Goal: Task Accomplishment & Management: Manage account settings

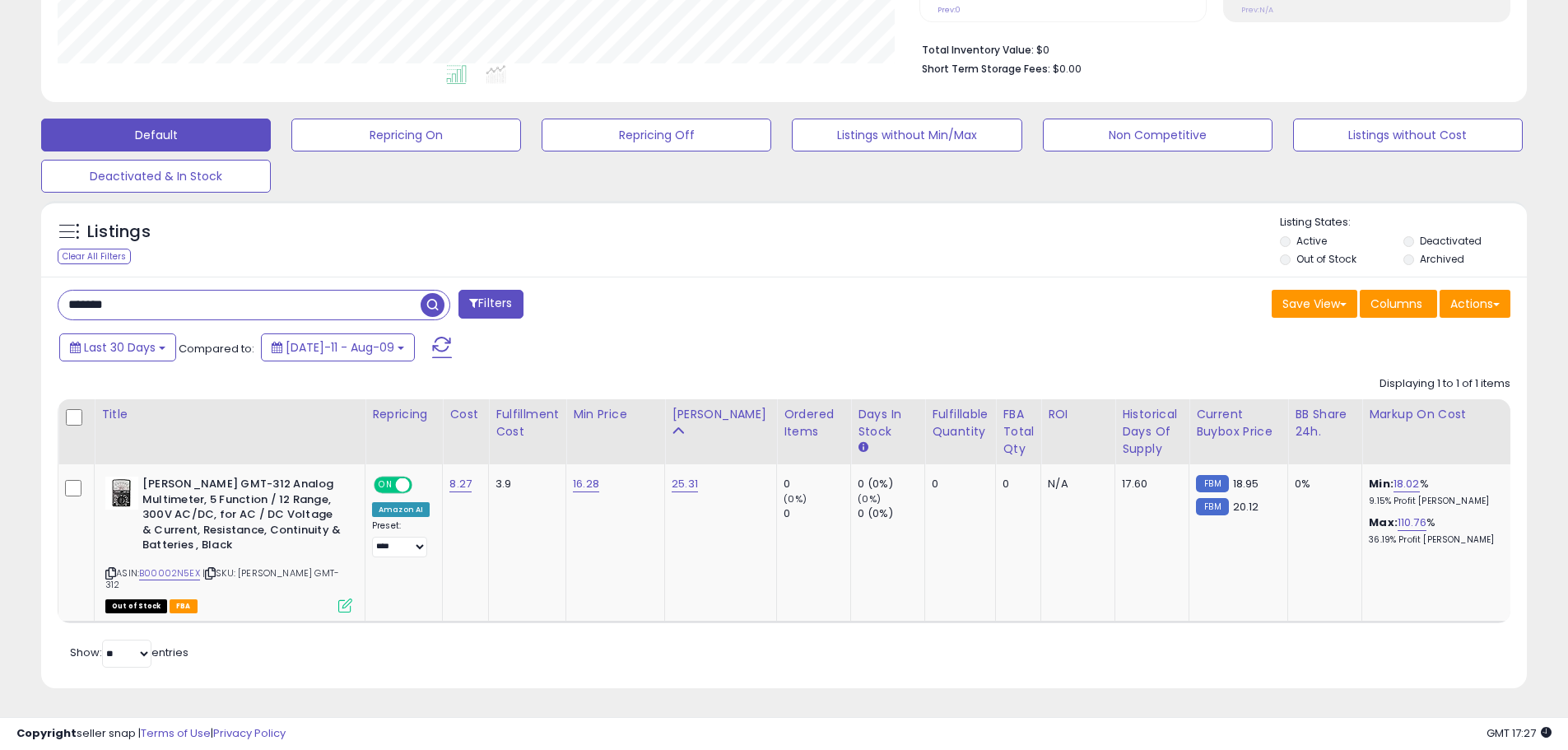
scroll to position [0, 39]
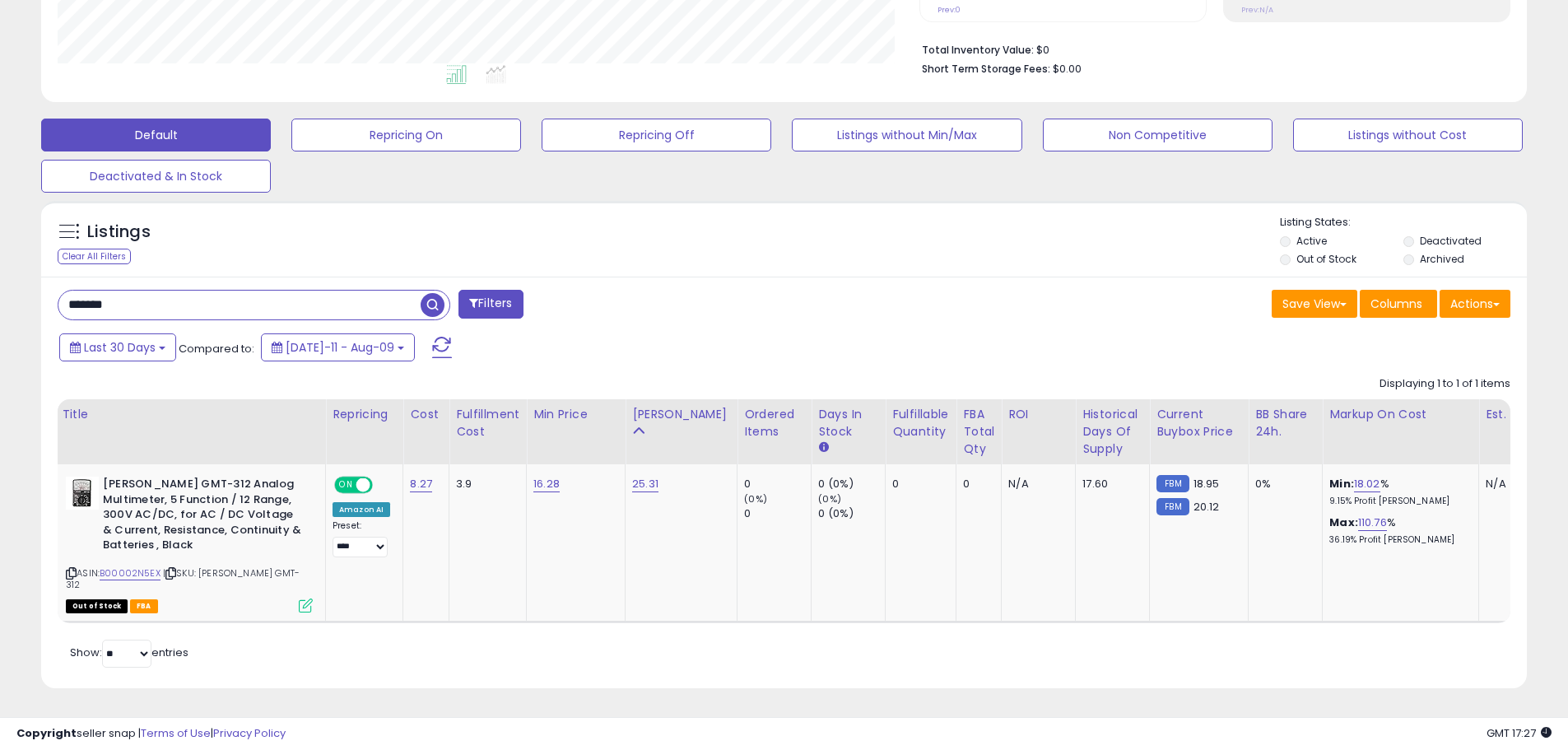
click at [207, 296] on input "*******" at bounding box center [239, 305] width 363 height 29
type input "**"
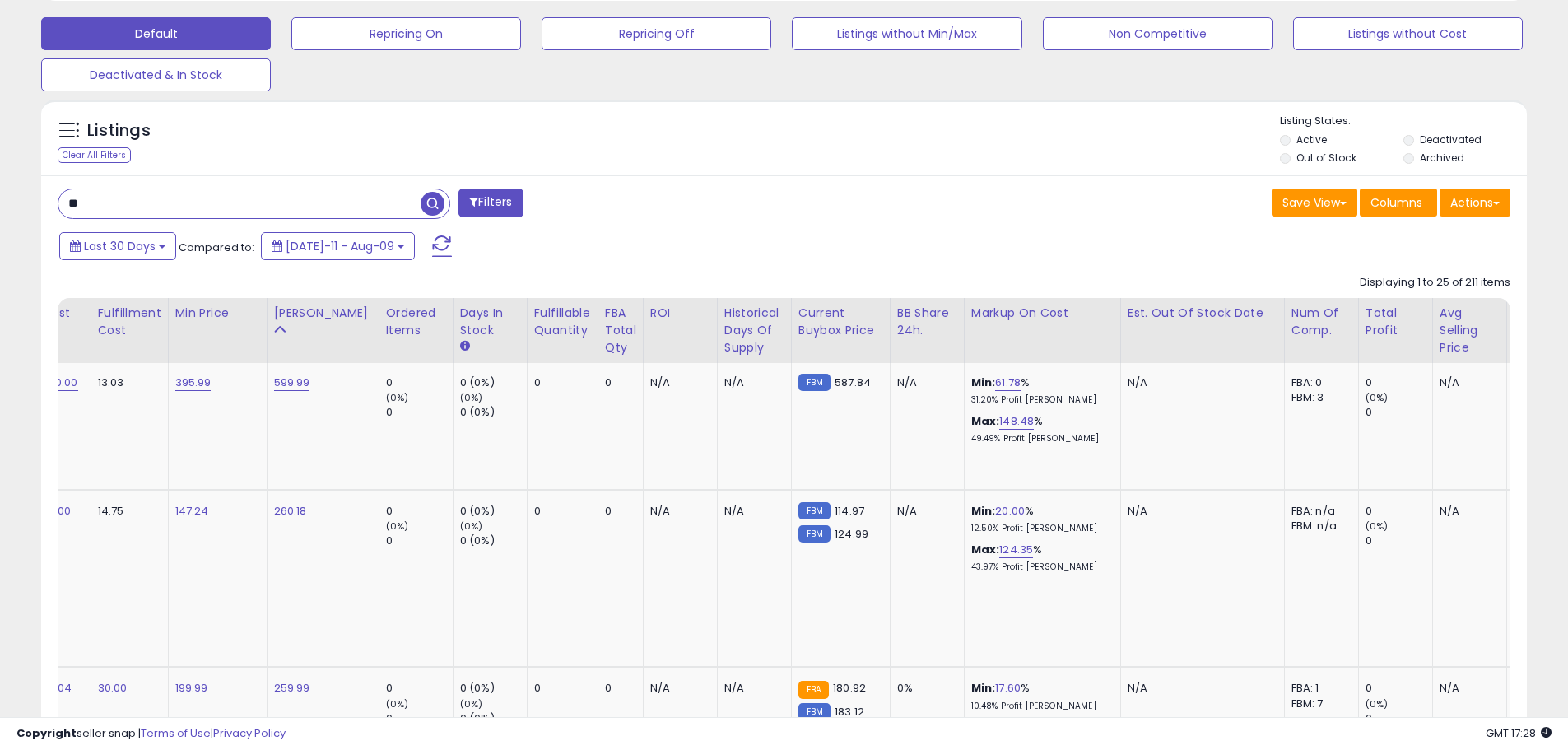
scroll to position [0, 568]
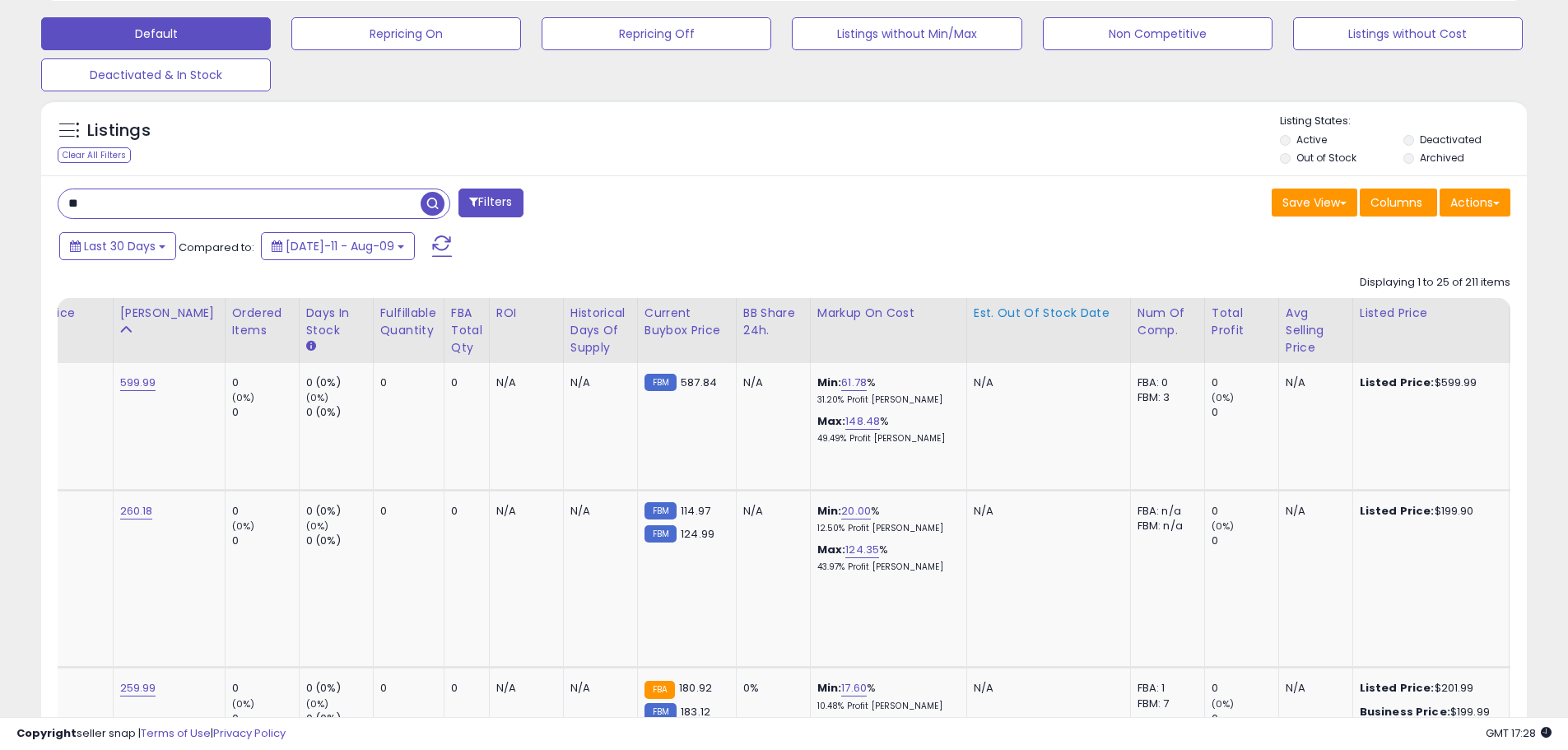
click at [1029, 313] on div "Est. Out Of Stock Date" at bounding box center [1048, 313] width 150 height 17
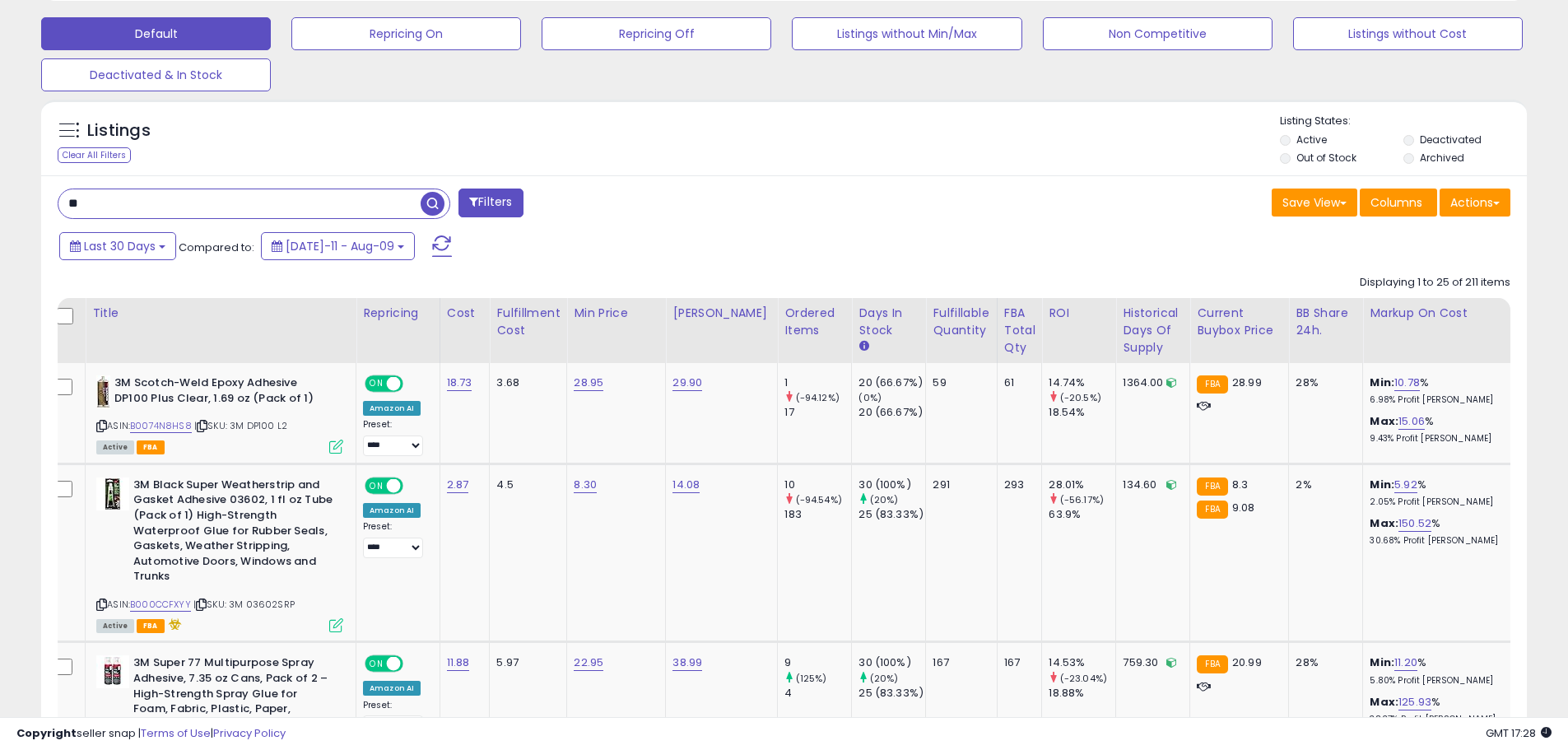
scroll to position [0, 0]
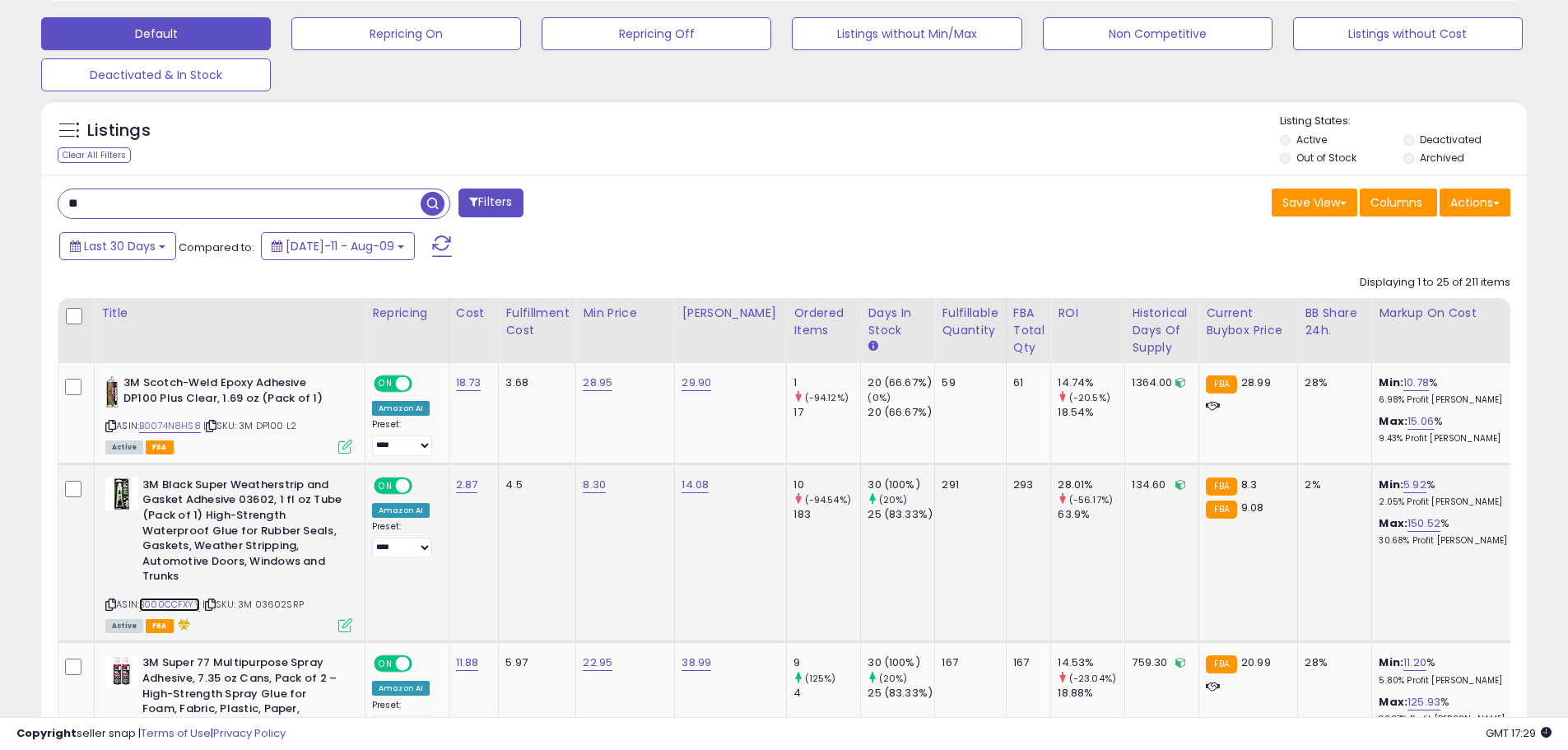
click at [167, 603] on link "B000CCFXYY" at bounding box center [169, 605] width 61 height 14
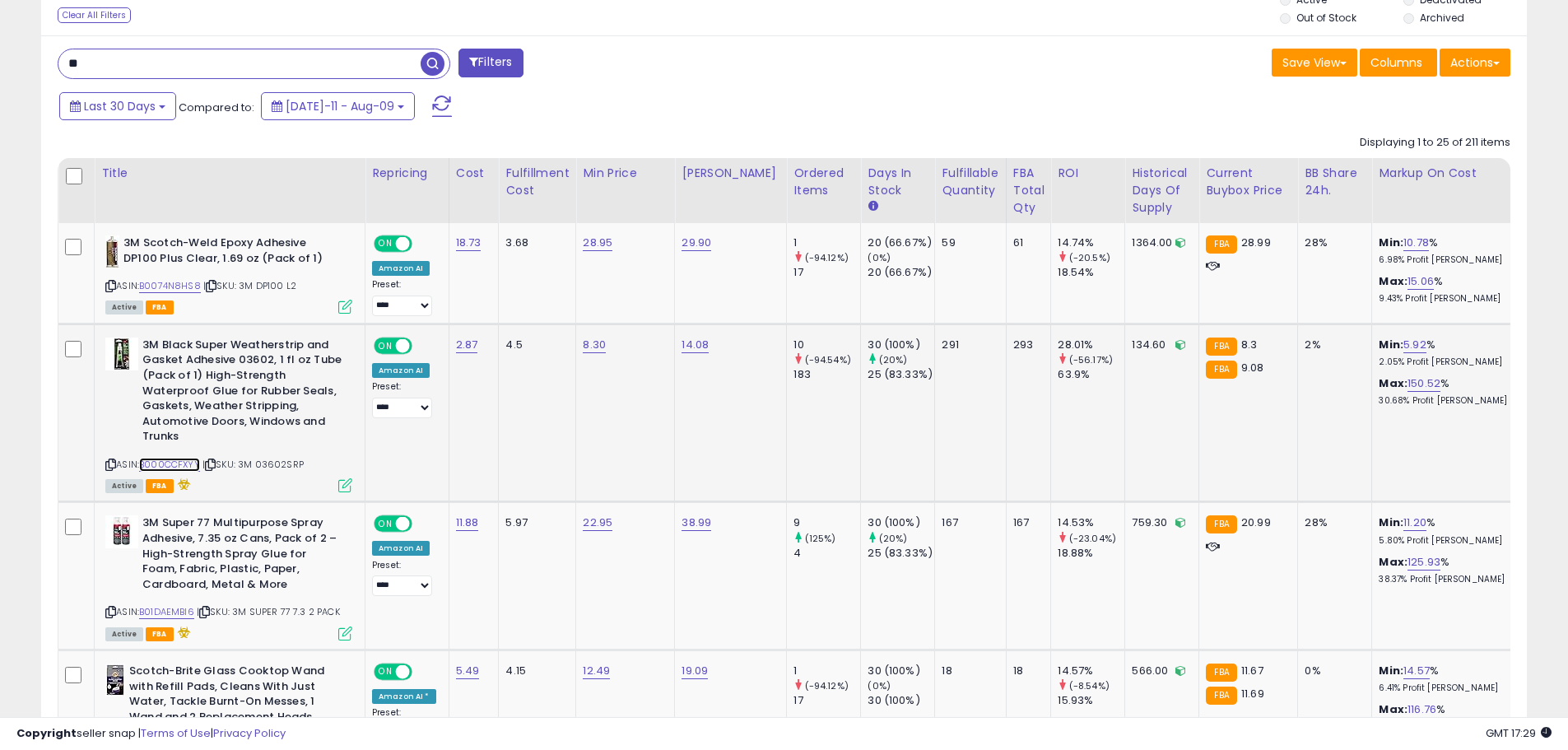
scroll to position [666, 0]
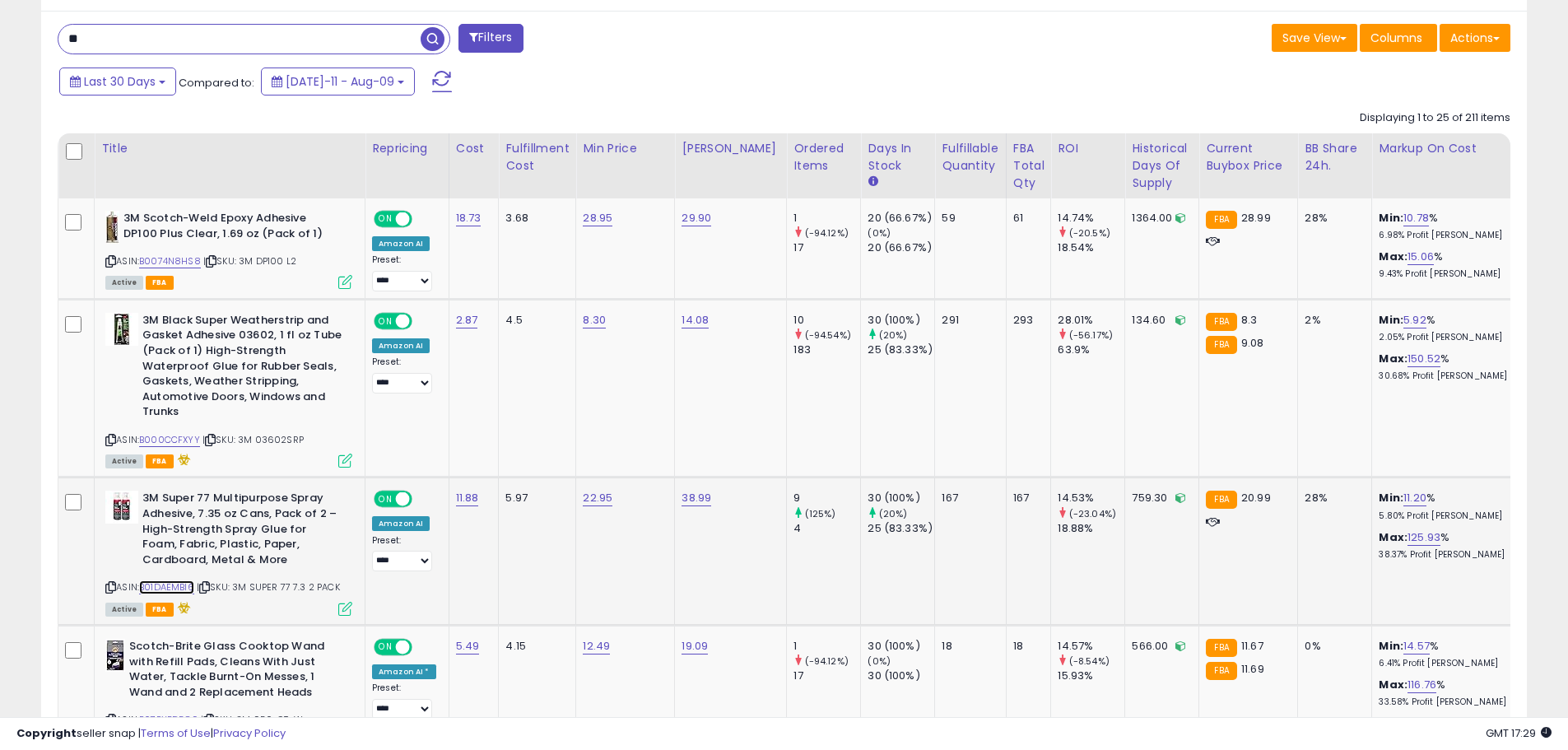
click at [180, 583] on link "B01DAEMBI6" at bounding box center [167, 588] width 56 height 14
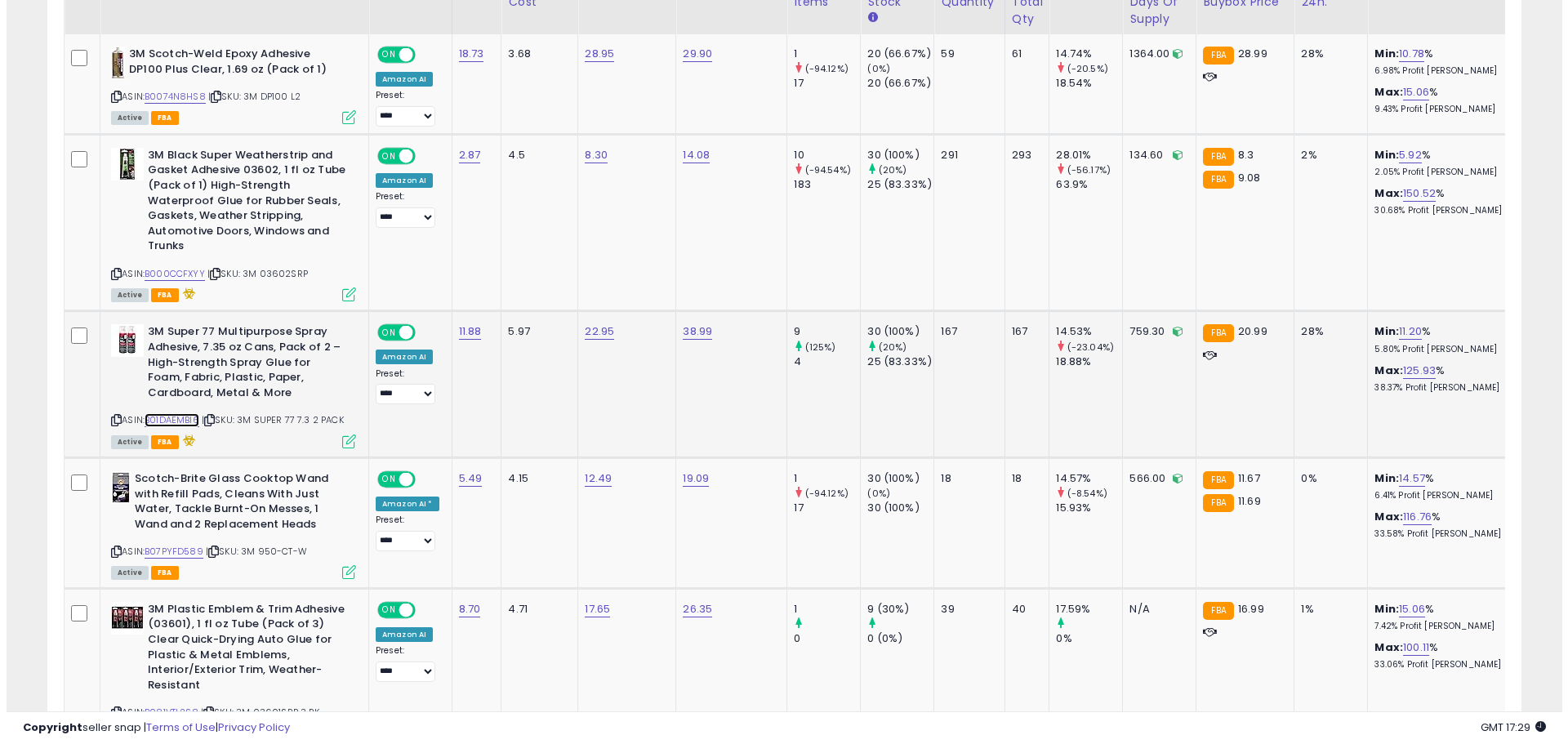
scroll to position [825, 0]
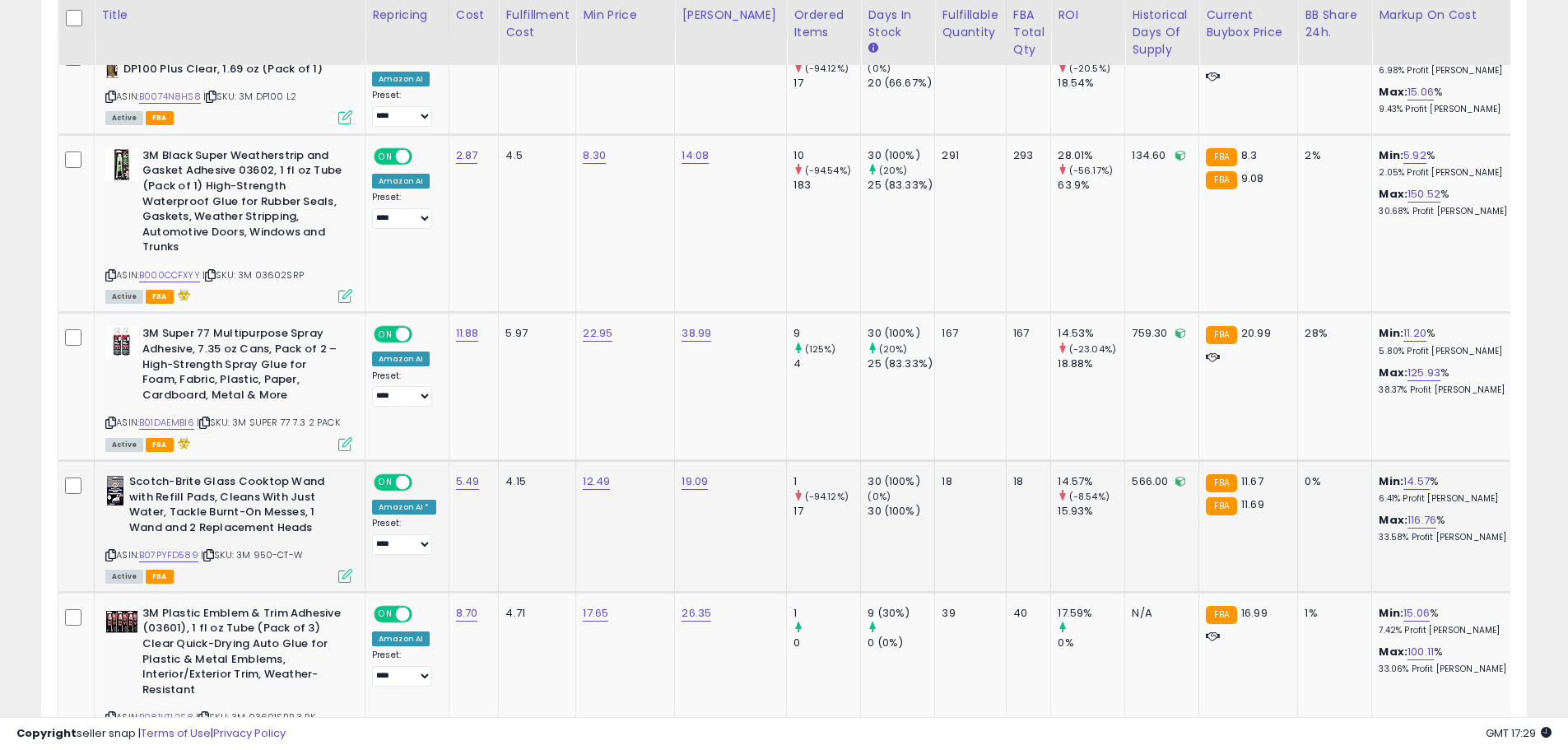
click at [345, 580] on icon at bounding box center [345, 576] width 14 height 14
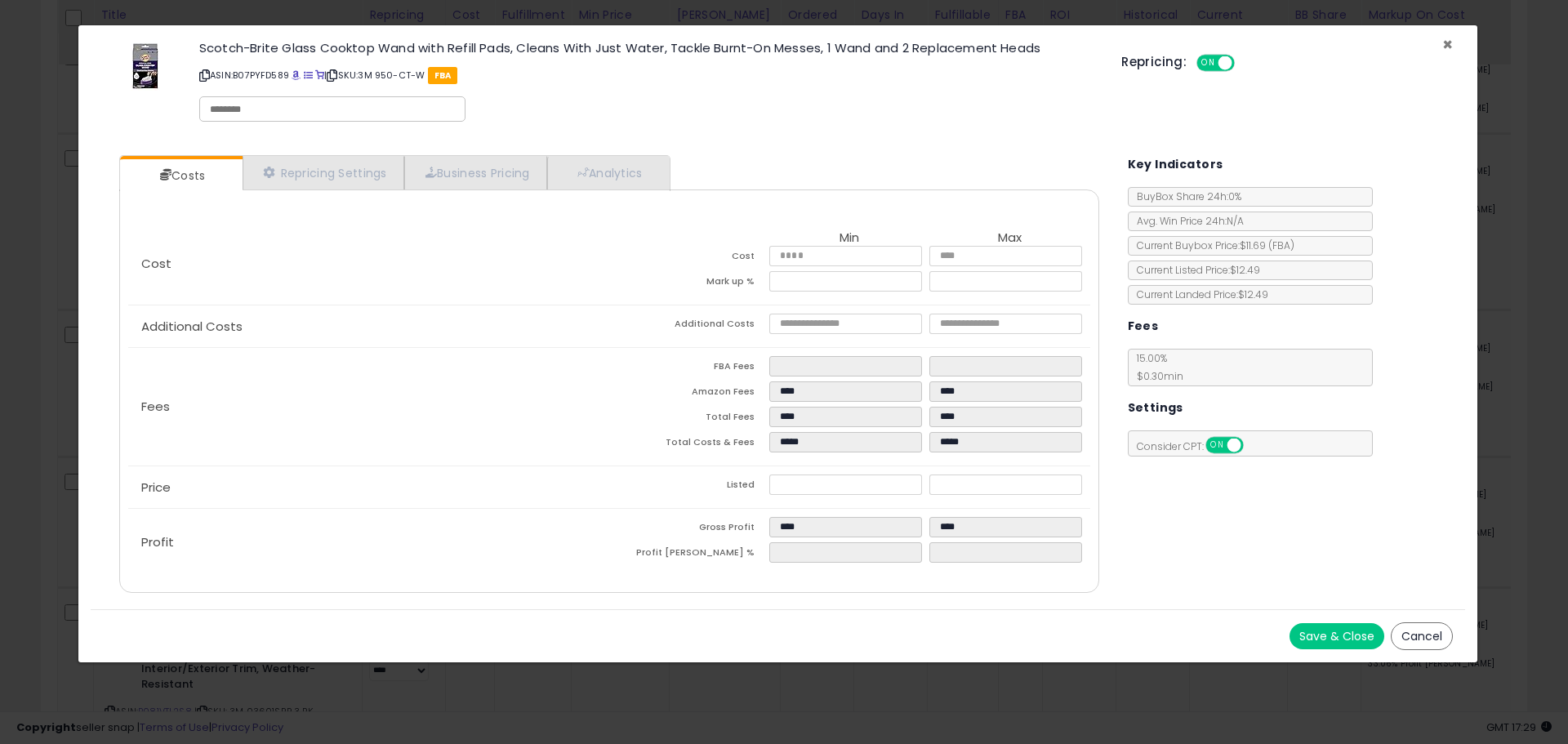
click at [1449, 43] on span "×" at bounding box center [1448, 45] width 11 height 24
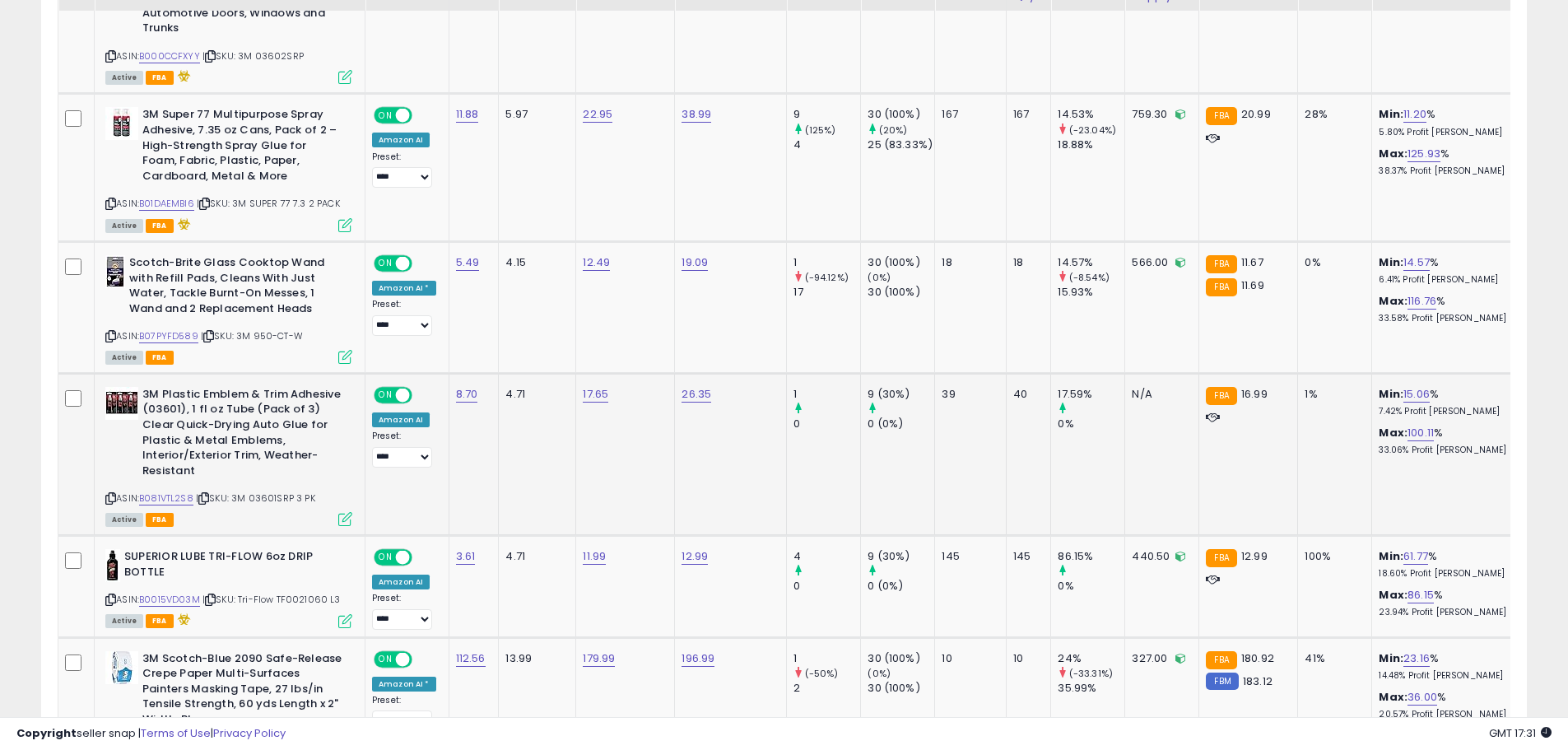
scroll to position [1078, 0]
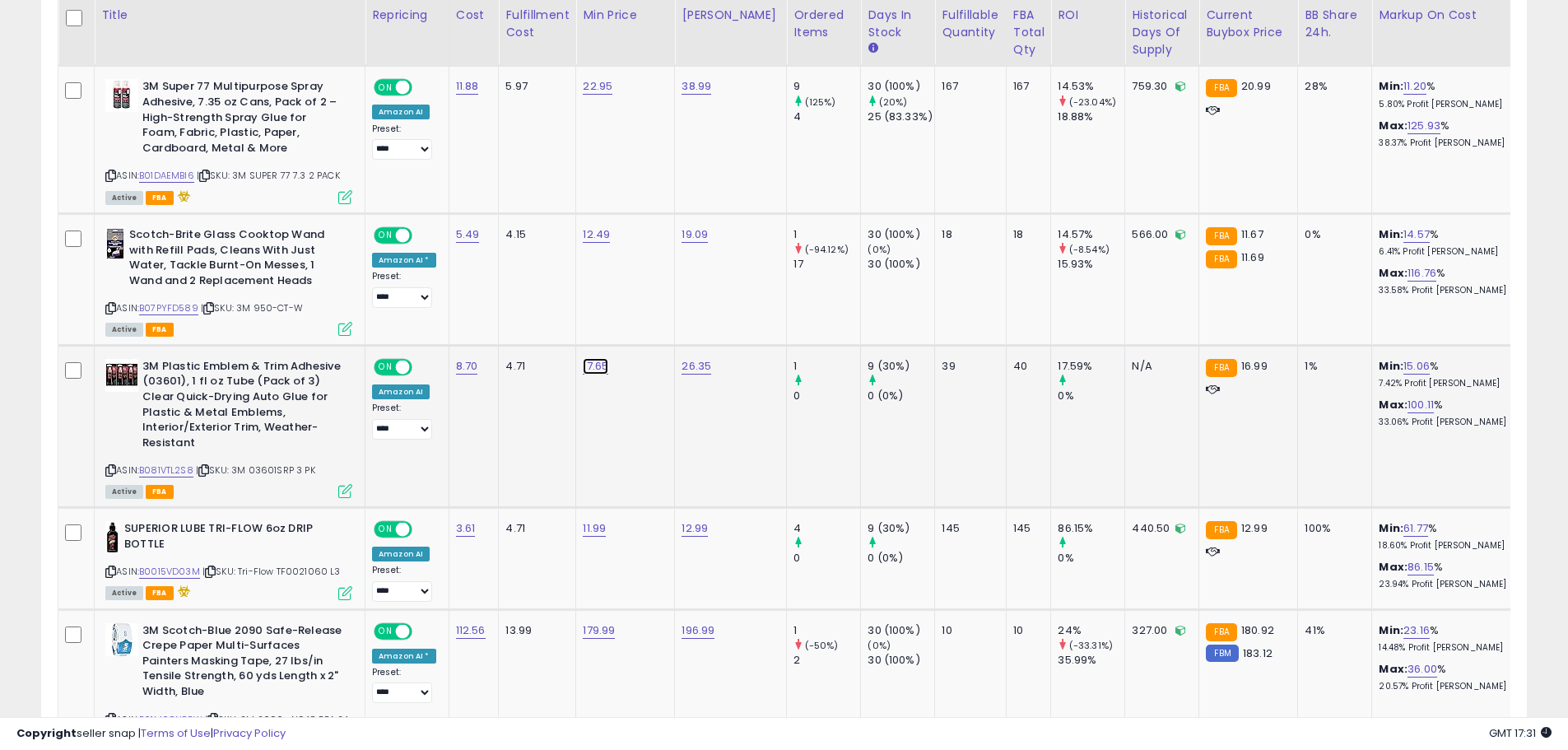
click at [583, 365] on link "17.65" at bounding box center [596, 366] width 26 height 16
drag, startPoint x: 546, startPoint y: 324, endPoint x: 469, endPoint y: 313, distance: 77.8
click at [469, 313] on div "*****" at bounding box center [577, 326] width 237 height 44
type input "*****"
click button "submit" at bounding box center [637, 324] width 28 height 25
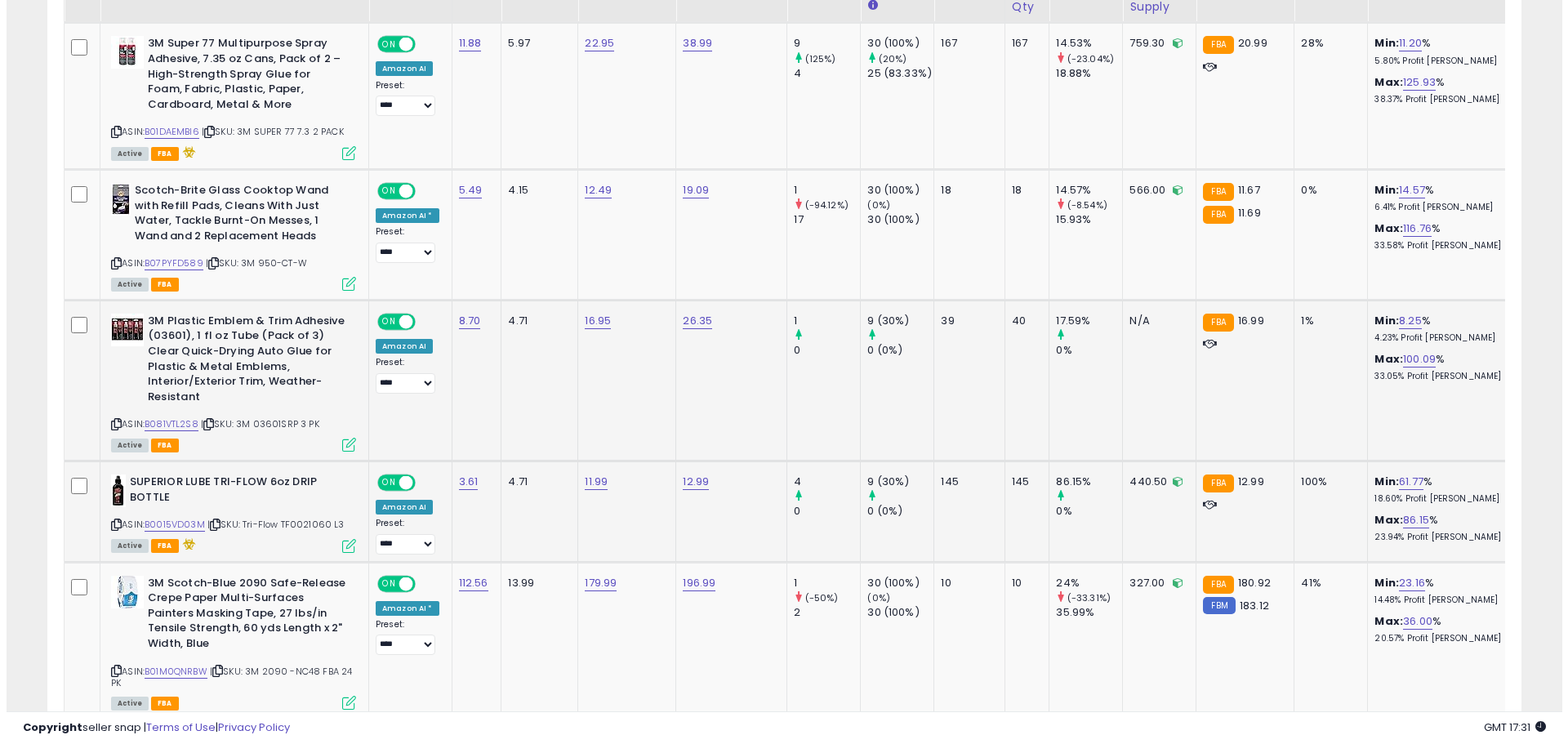
scroll to position [1151, 0]
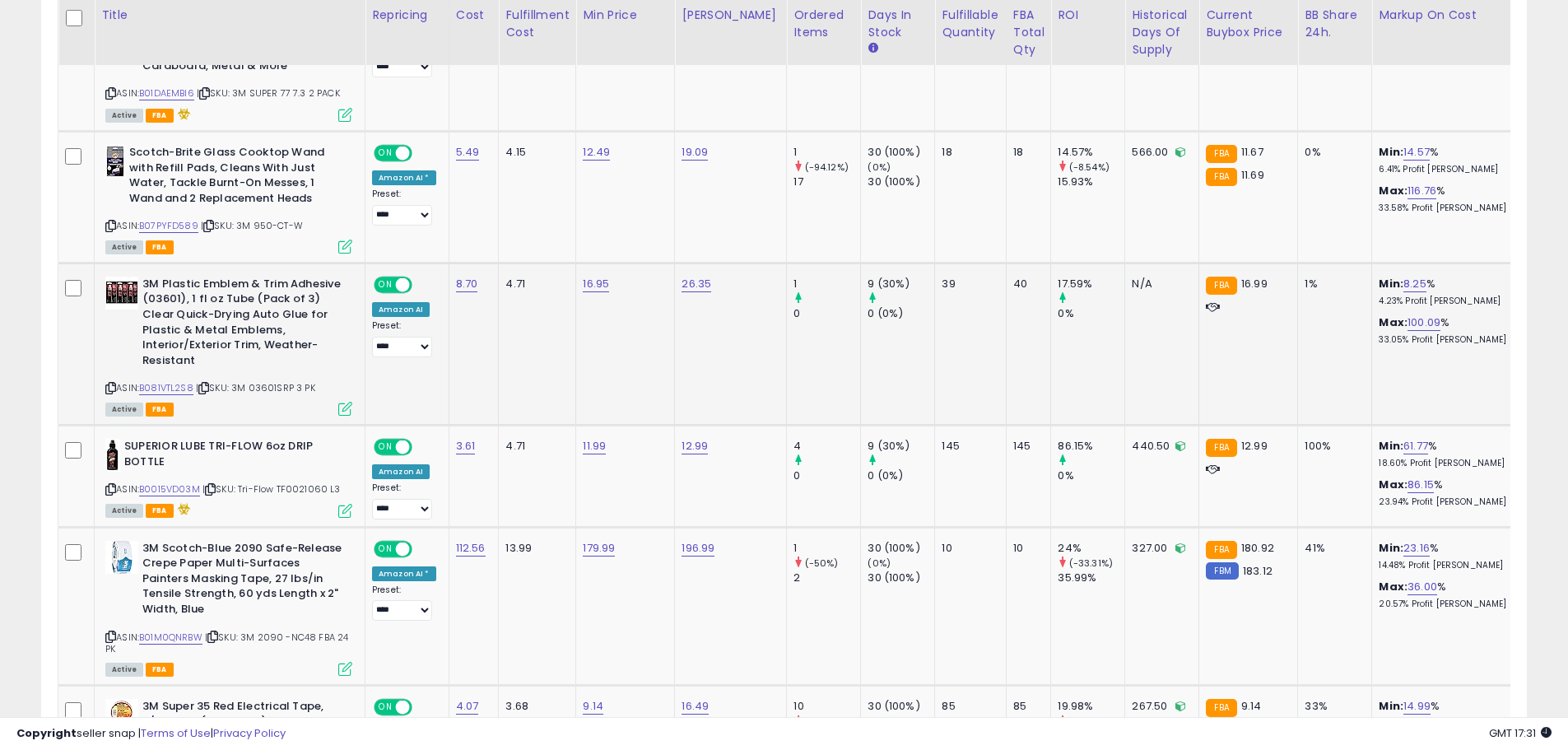
click at [346, 410] on icon at bounding box center [345, 409] width 14 height 14
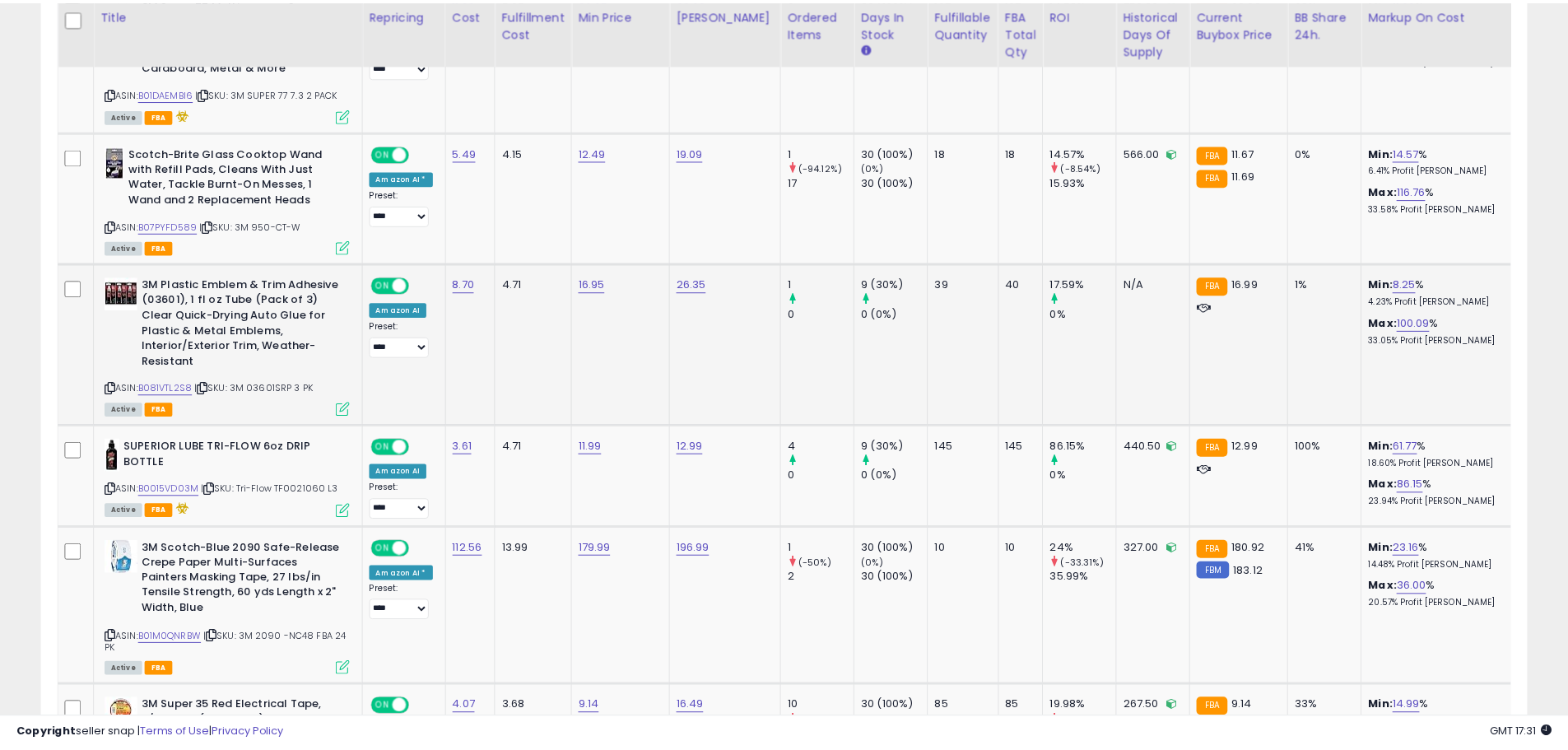
scroll to position [338, 869]
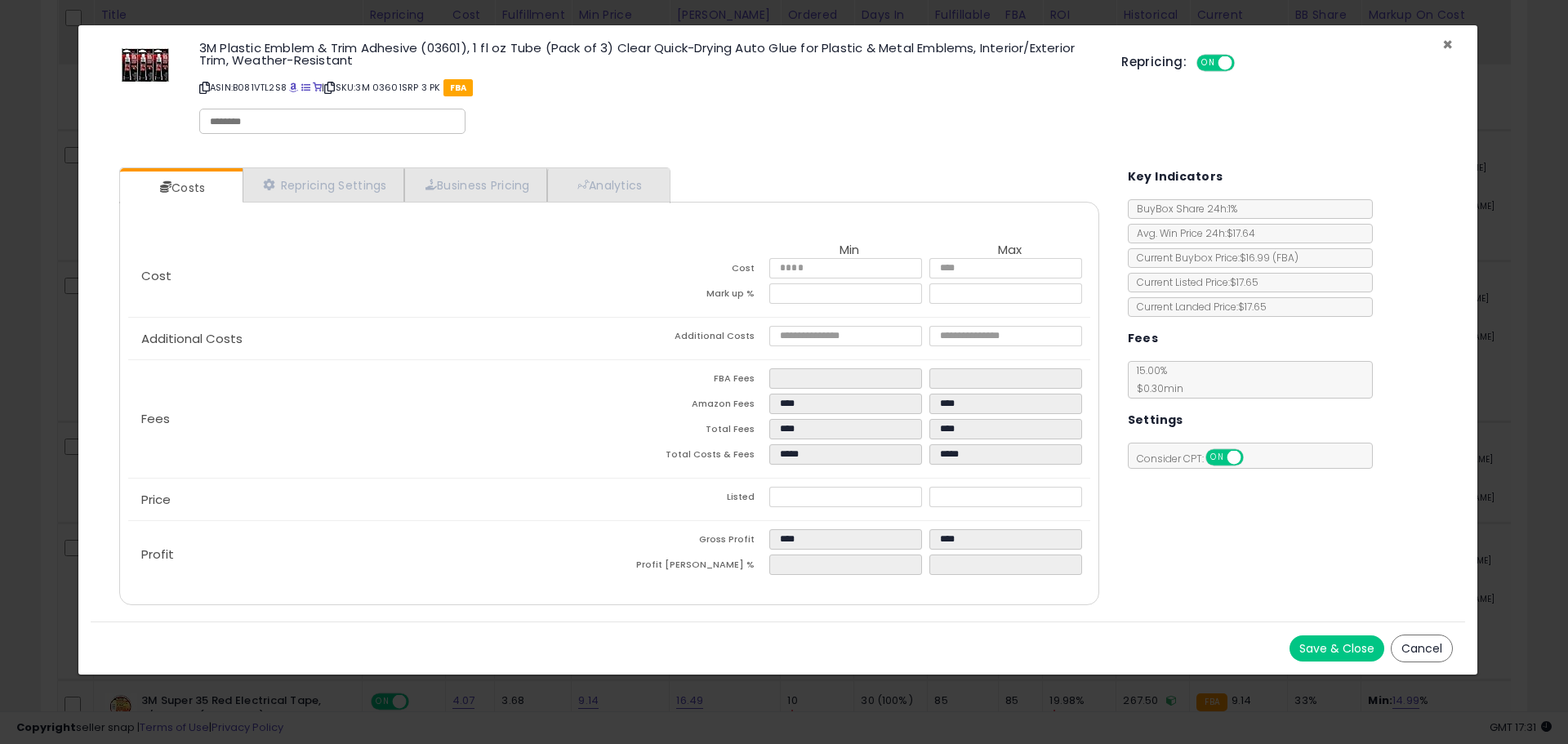
click at [1442, 44] on span "×" at bounding box center [1448, 45] width 11 height 24
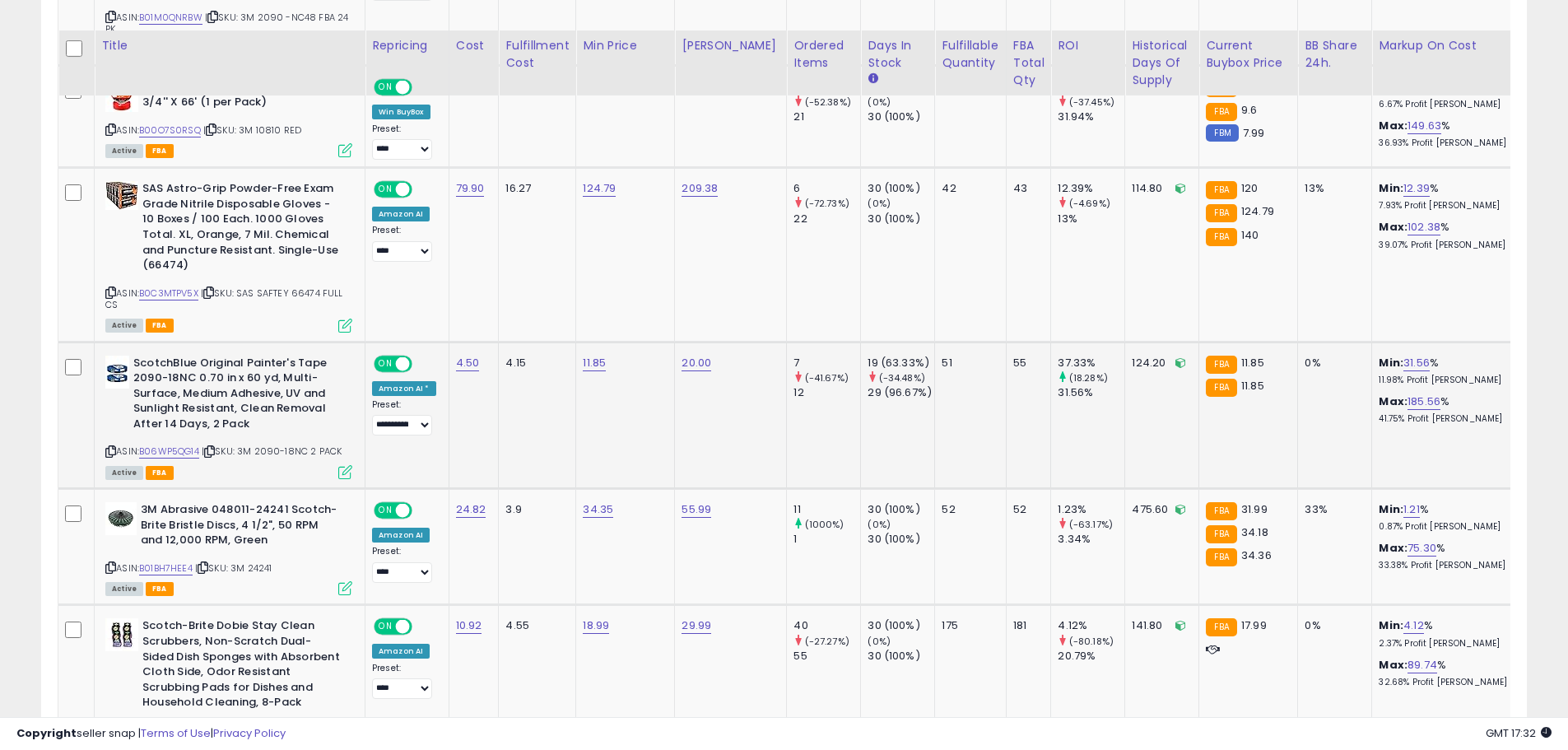
scroll to position [1819, 0]
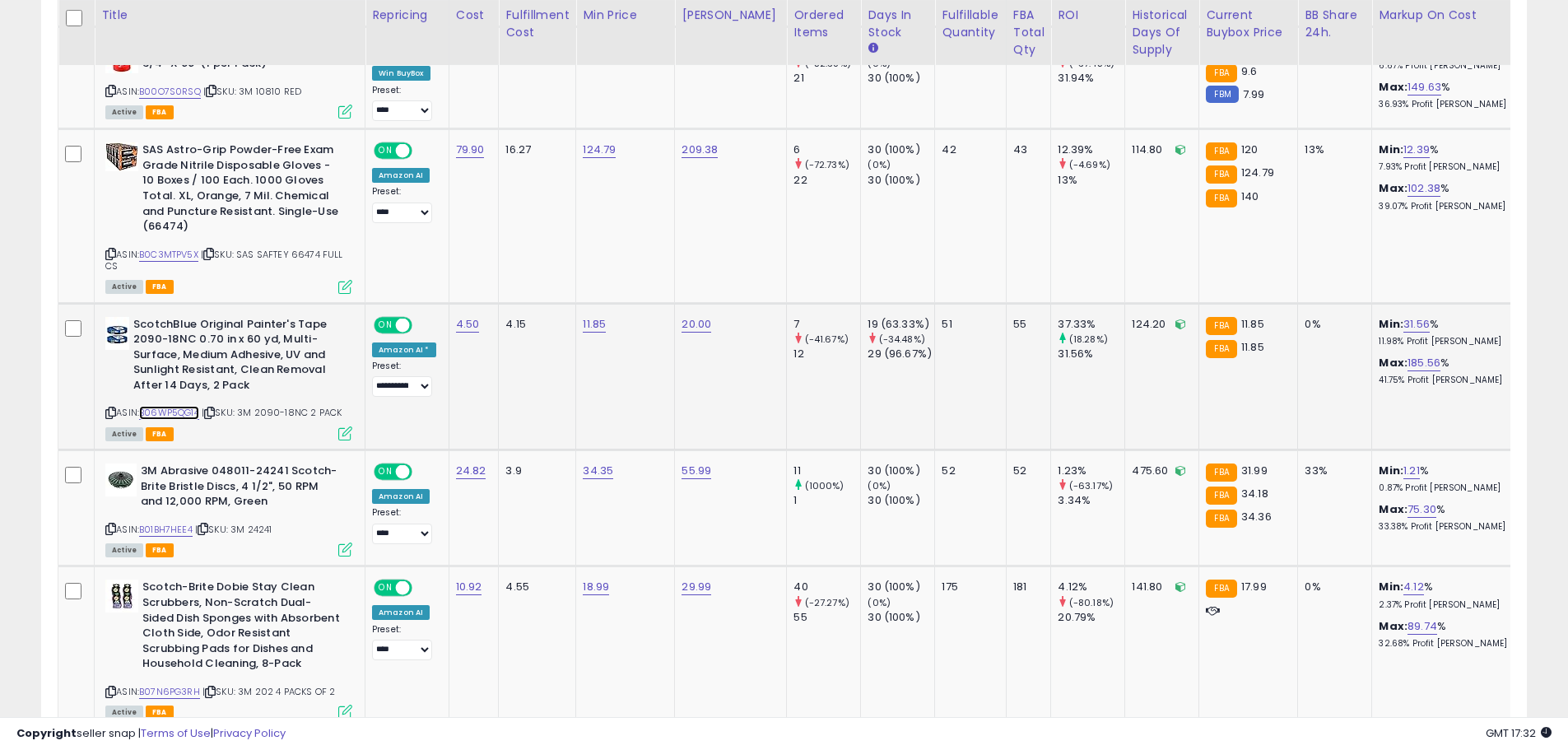
click at [189, 412] on link "B06WP5QG14" at bounding box center [169, 413] width 60 height 14
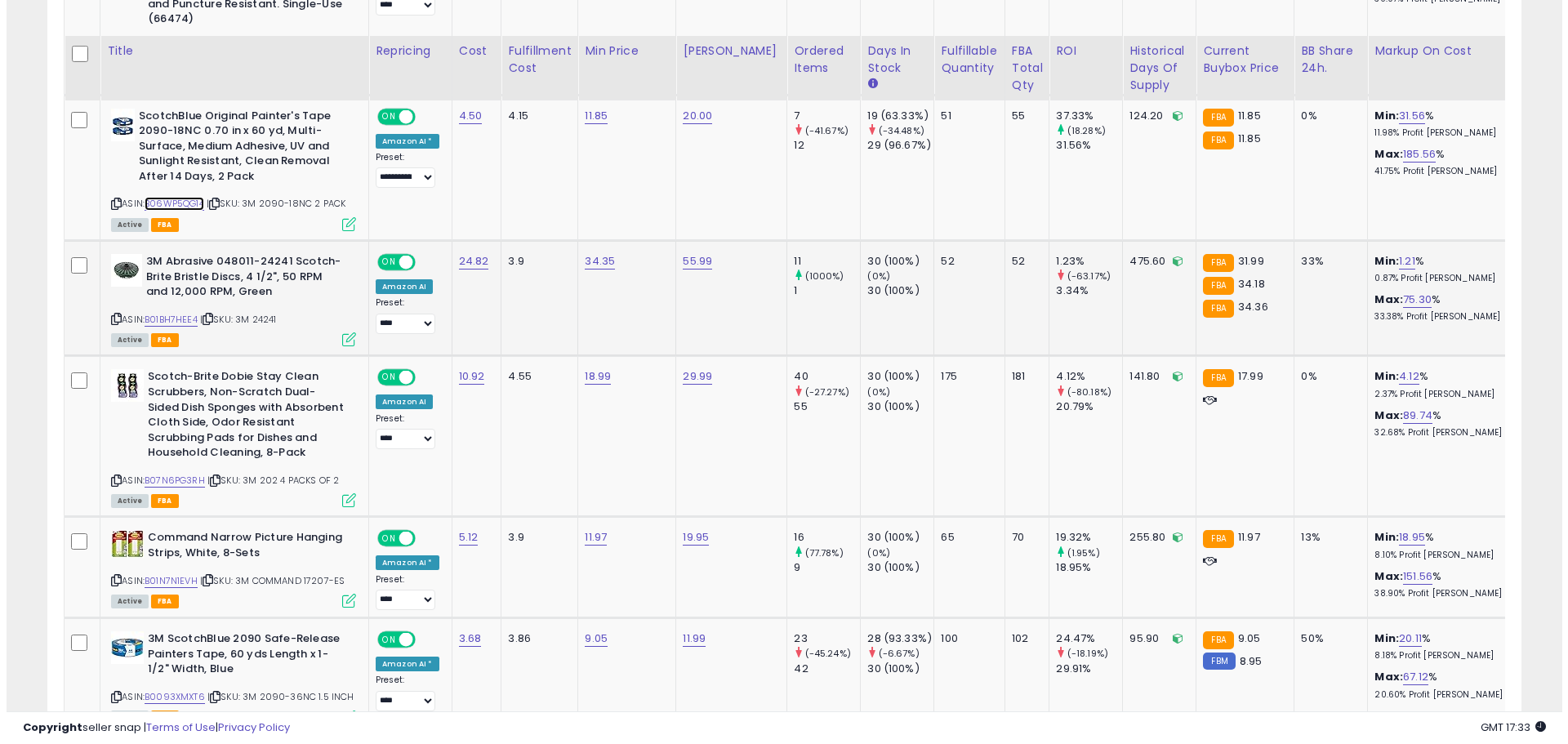
scroll to position [2050, 0]
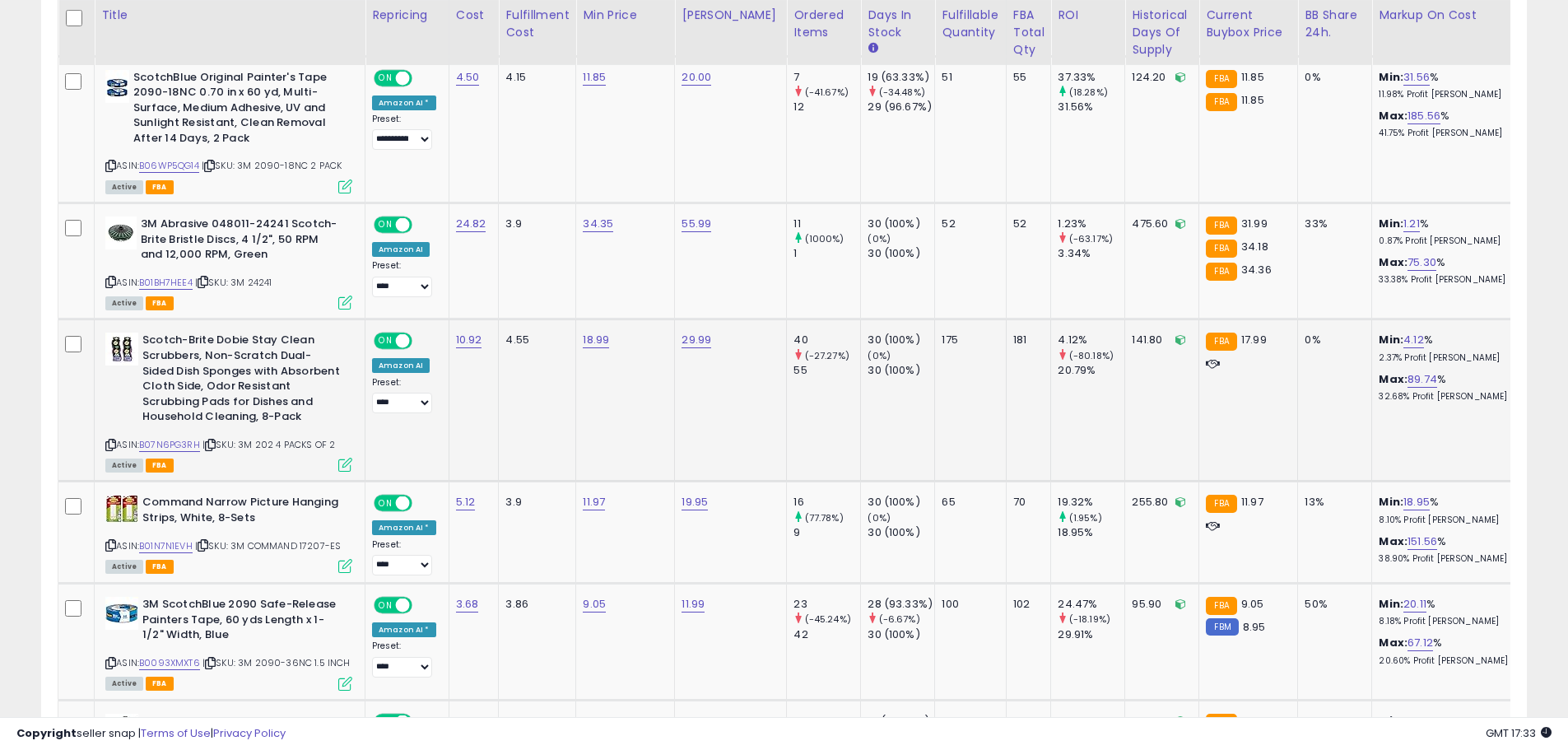
click at [352, 465] on td "Scotch-Brite Dobie Stay Clean Scrubbers, Non-Scratch Dual-Sided Dish Sponges wi…" at bounding box center [230, 401] width 271 height 162
click at [351, 465] on icon at bounding box center [345, 464] width 14 height 14
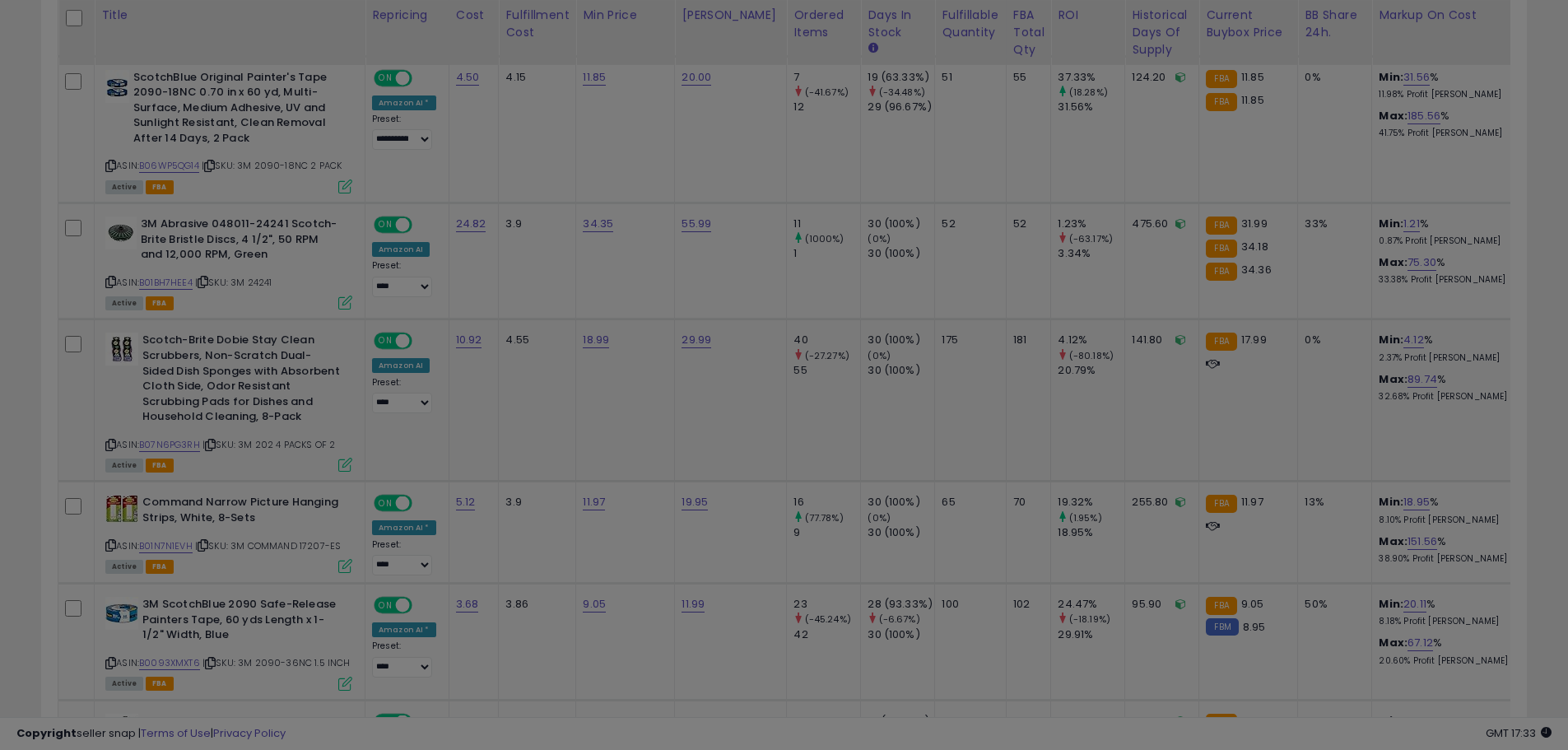
scroll to position [338, 869]
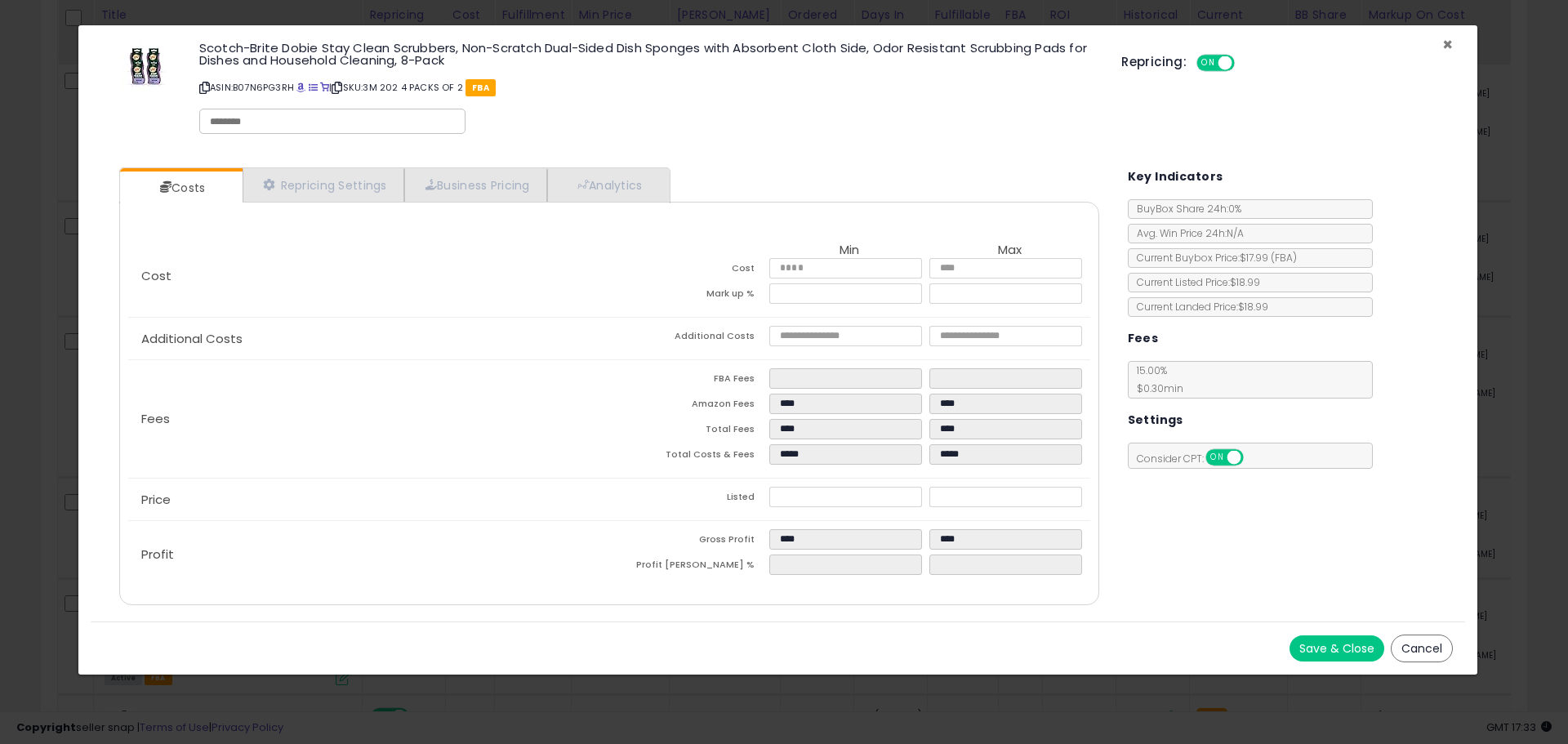
click at [1451, 40] on span "×" at bounding box center [1448, 45] width 11 height 24
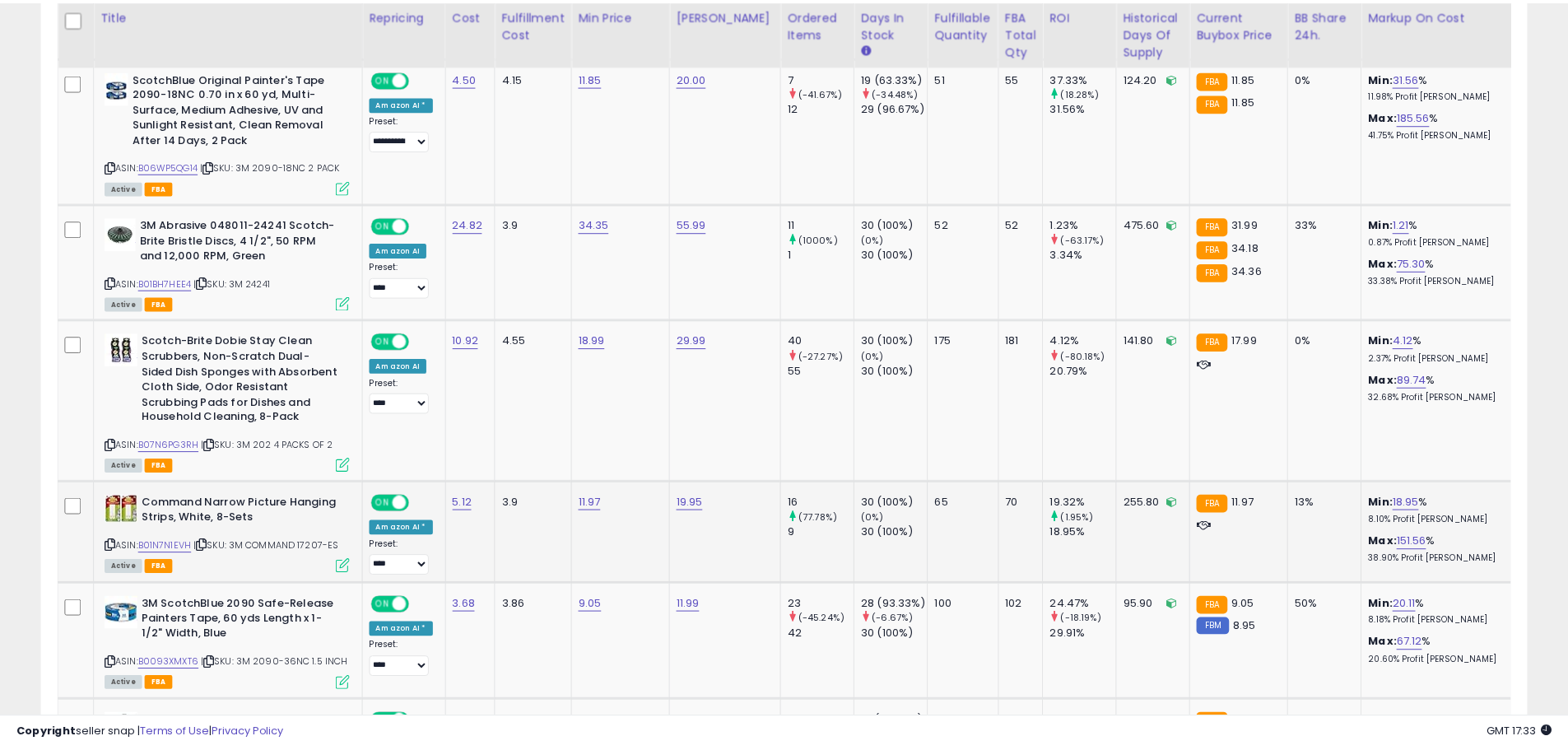
scroll to position [823166, 822424]
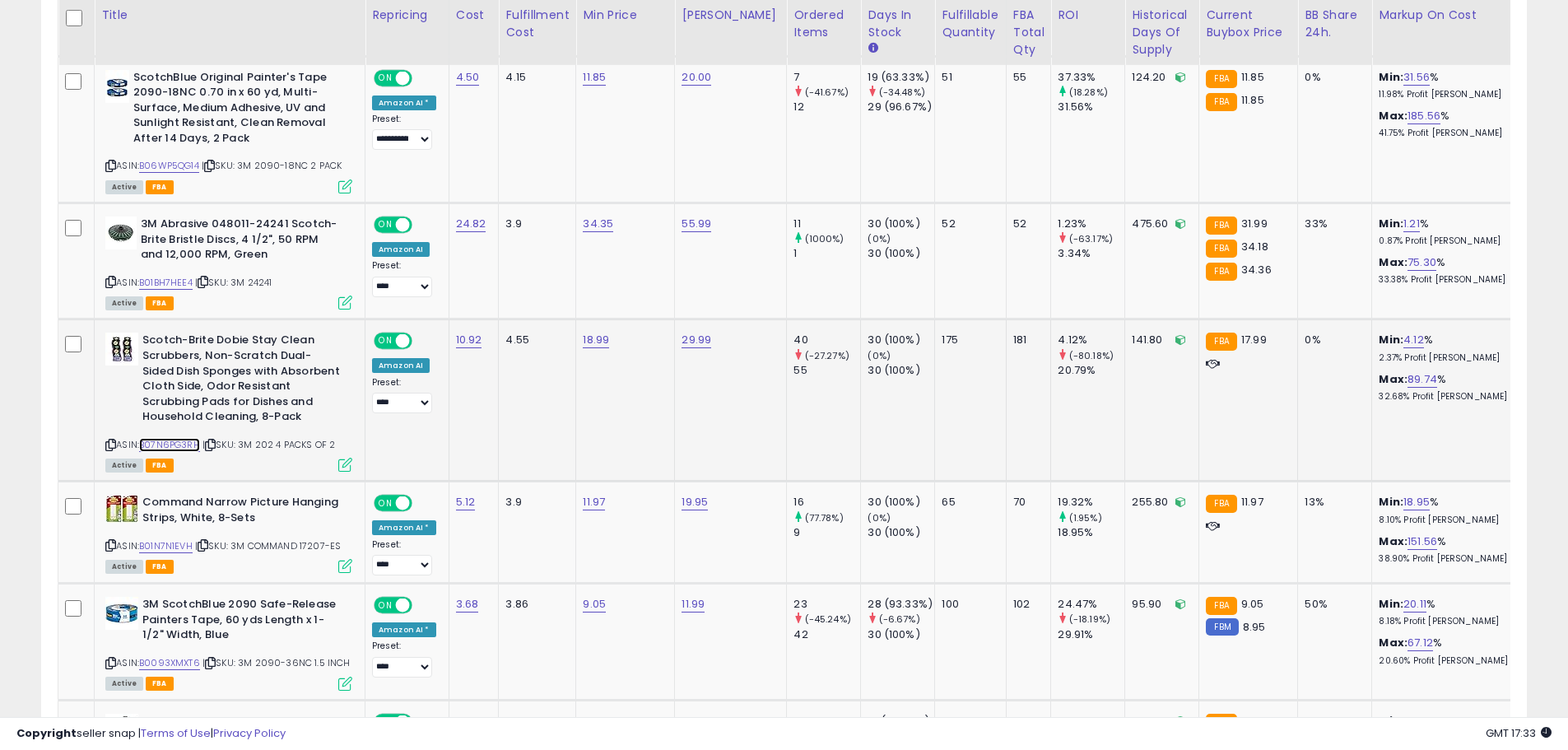
click at [188, 445] on link "B07N6PG3RH" at bounding box center [169, 445] width 61 height 14
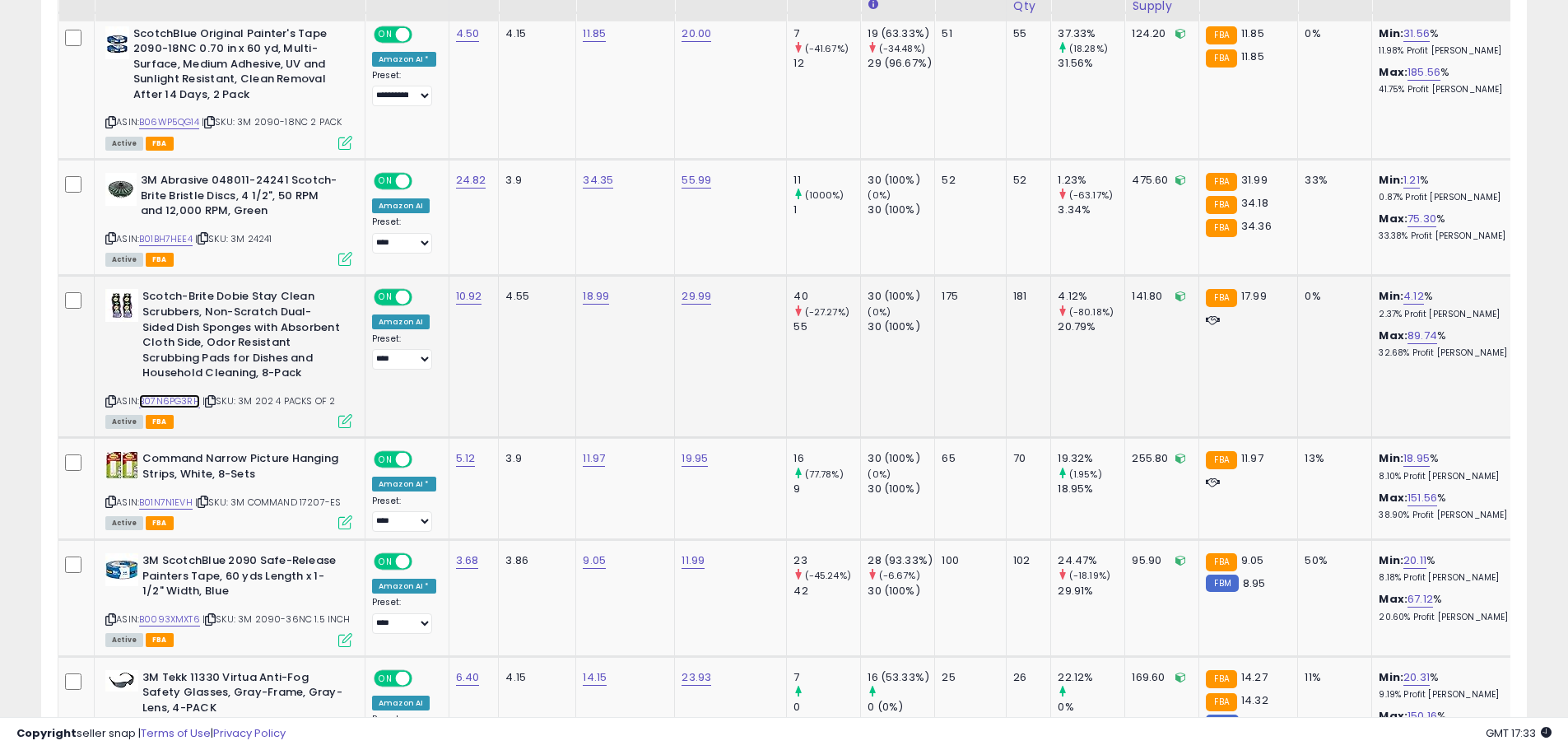
scroll to position [2148, 0]
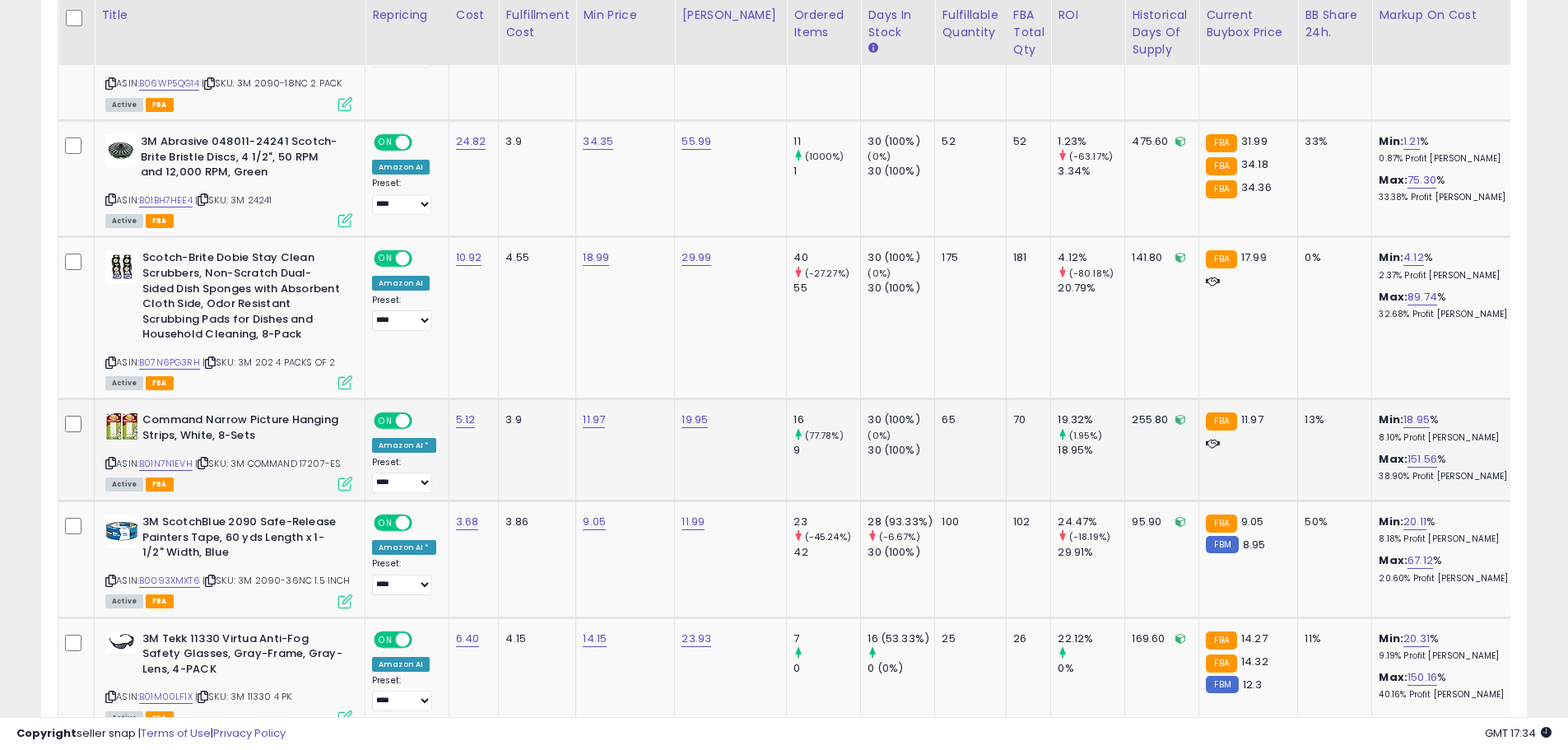
click at [576, 418] on td "11.97" at bounding box center [626, 450] width 99 height 102
click at [583, 415] on link "11.97" at bounding box center [594, 419] width 22 height 16
drag, startPoint x: 502, startPoint y: 373, endPoint x: 513, endPoint y: 370, distance: 11.4
click at [513, 370] on input "*****" at bounding box center [542, 380] width 146 height 28
type input "*****"
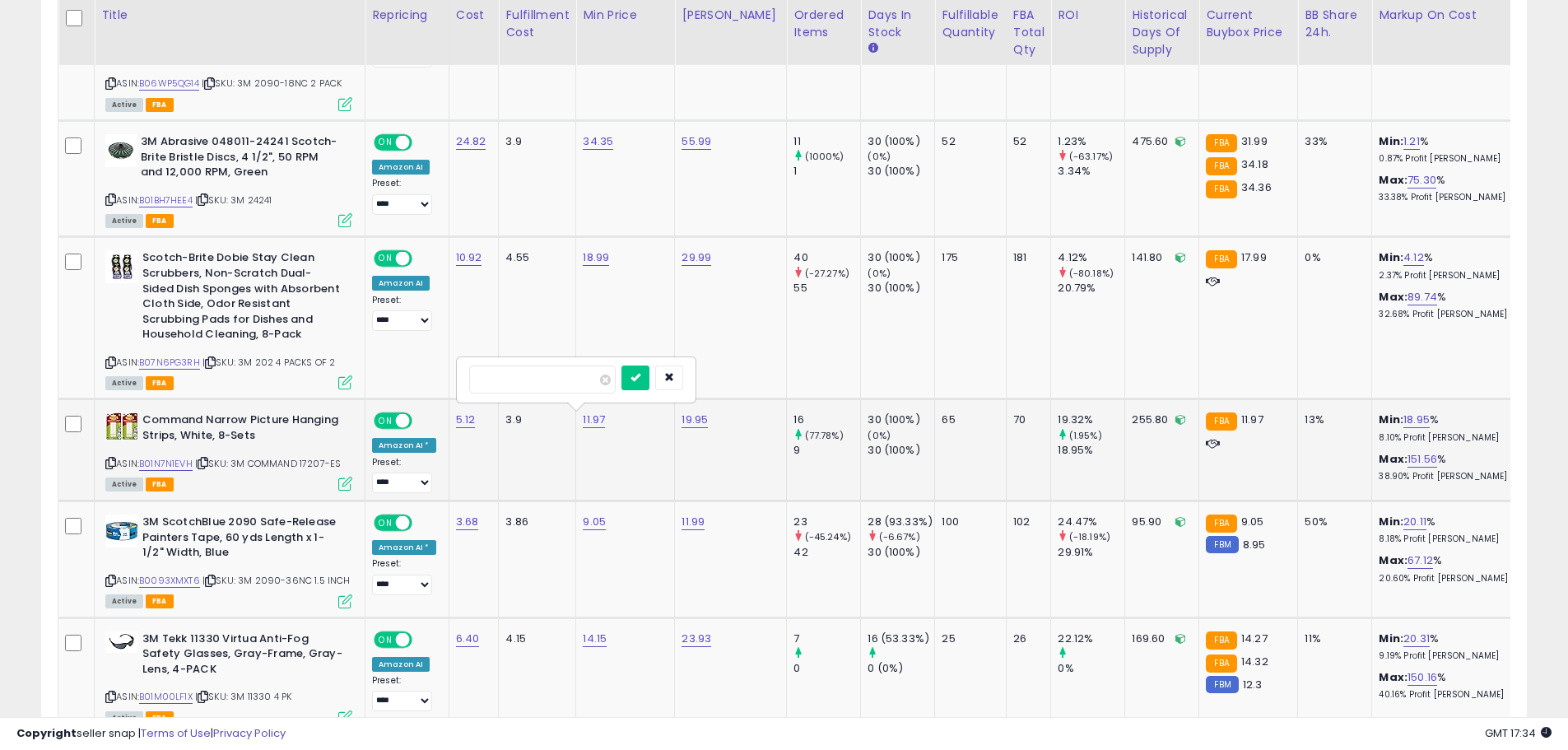
click button "submit" at bounding box center [635, 378] width 28 height 25
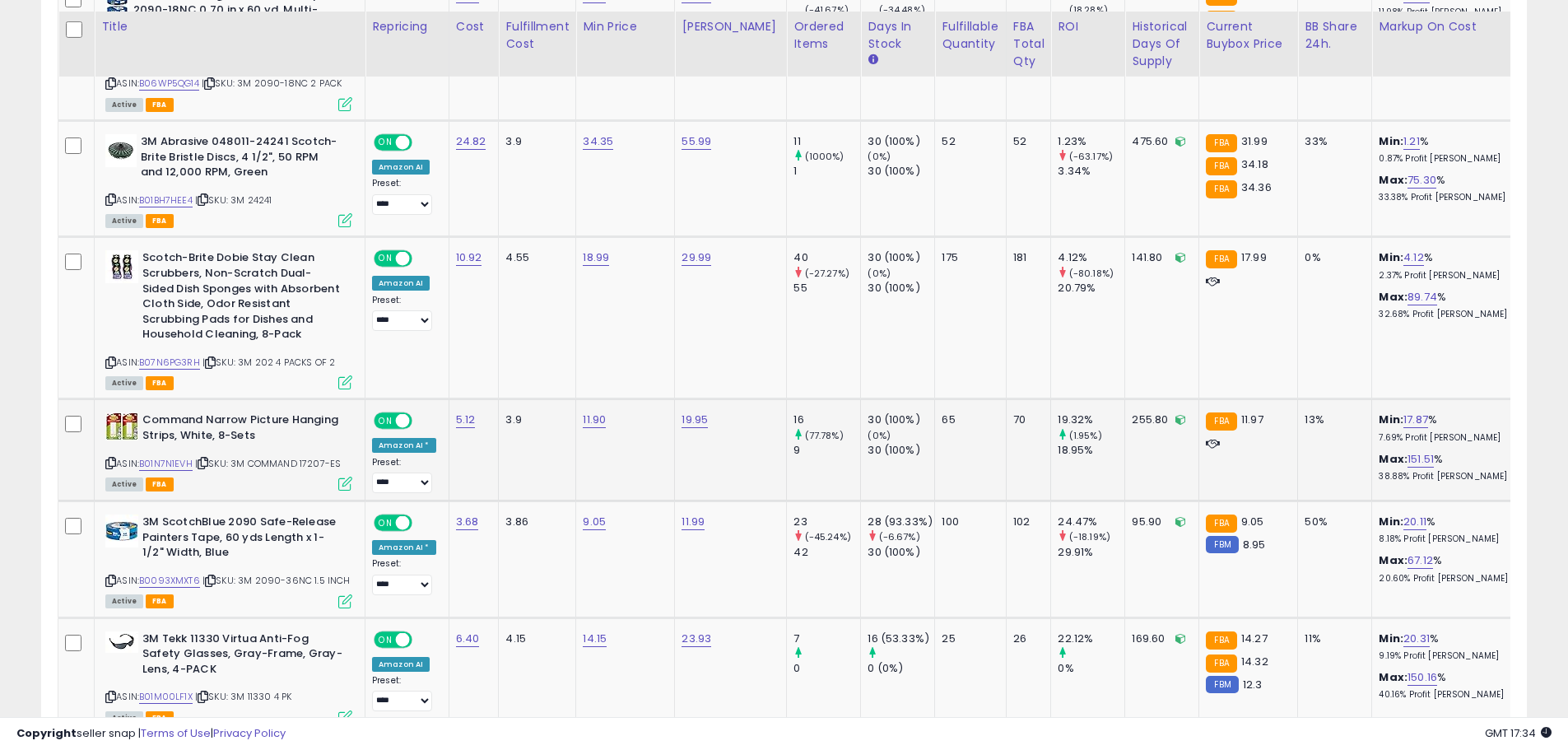
scroll to position [2231, 0]
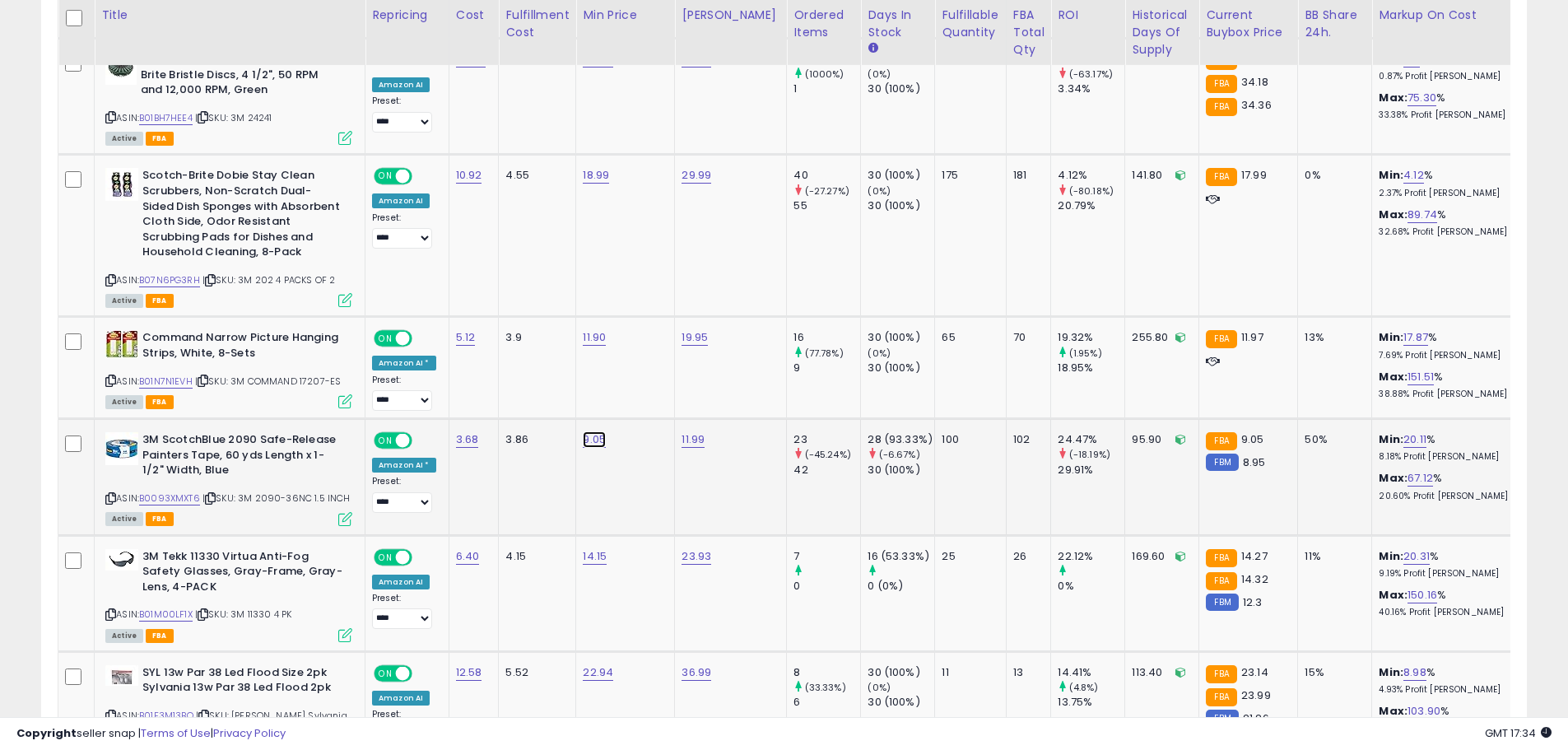
click at [598, 434] on link "9.05" at bounding box center [594, 440] width 23 height 16
drag, startPoint x: 559, startPoint y: 411, endPoint x: 482, endPoint y: 405, distance: 77.2
click at [482, 405] on input "****" at bounding box center [542, 399] width 146 height 28
type input "****"
click button "submit" at bounding box center [635, 398] width 28 height 25
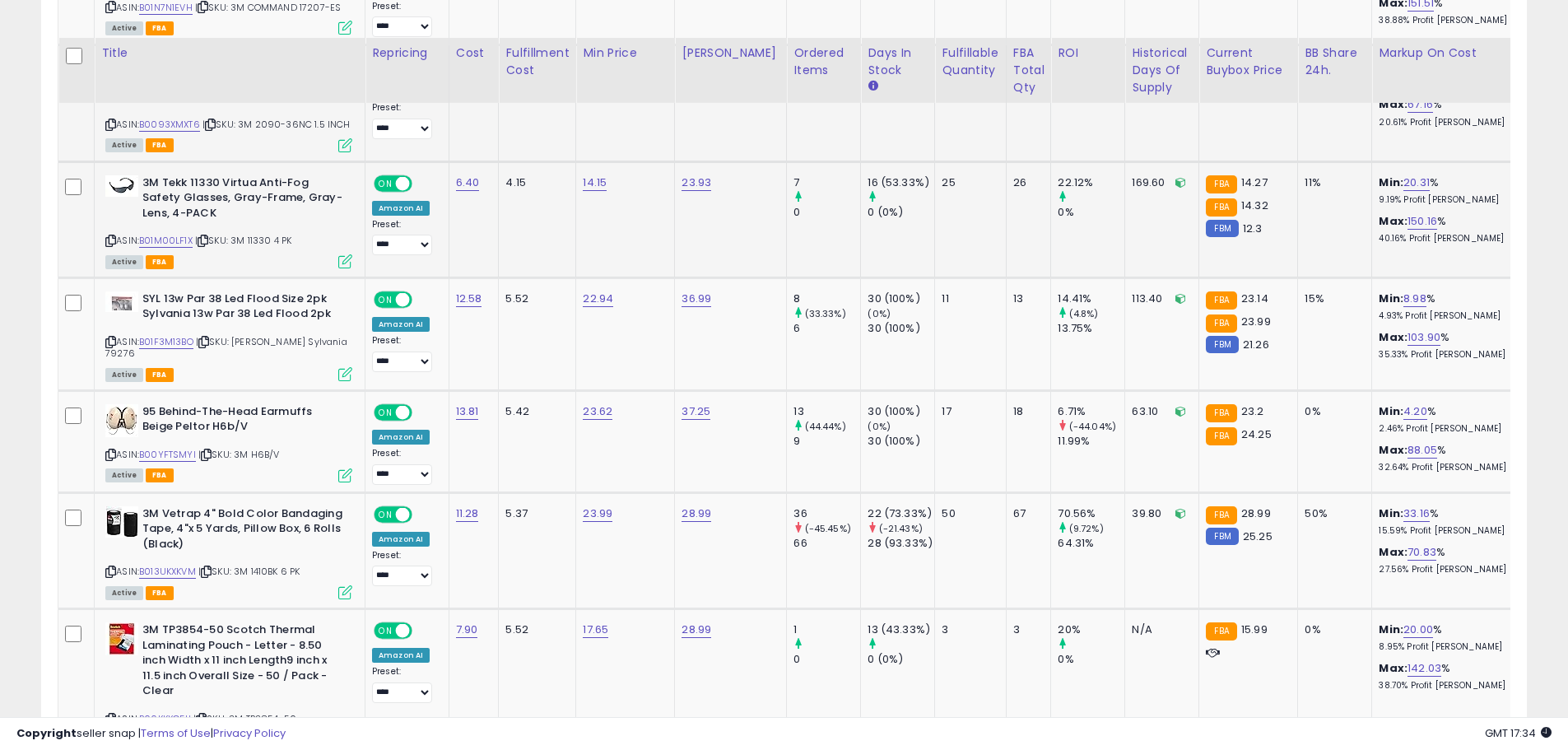
scroll to position [2643, 0]
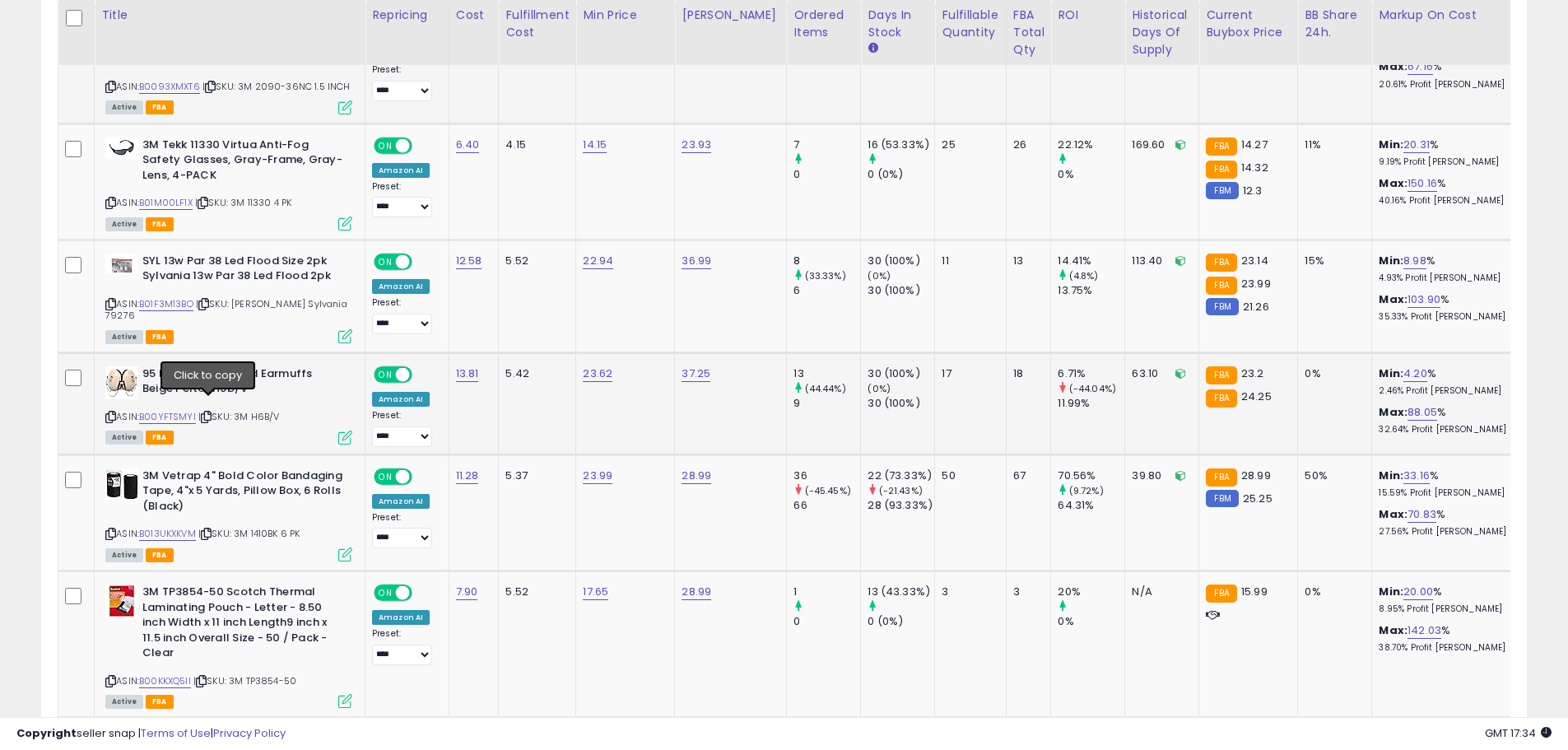
click at [204, 412] on icon at bounding box center [206, 416] width 11 height 9
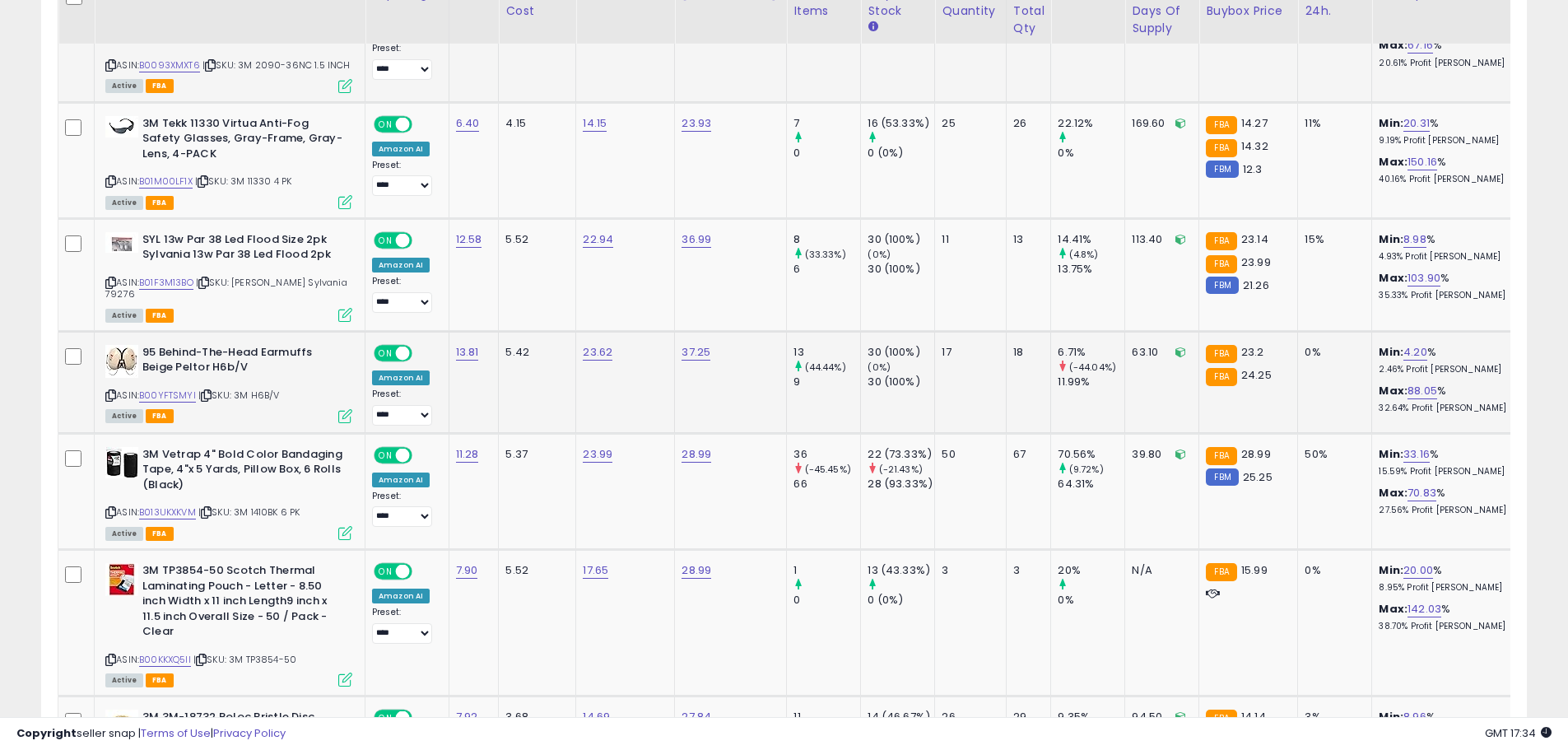
scroll to position [2725, 0]
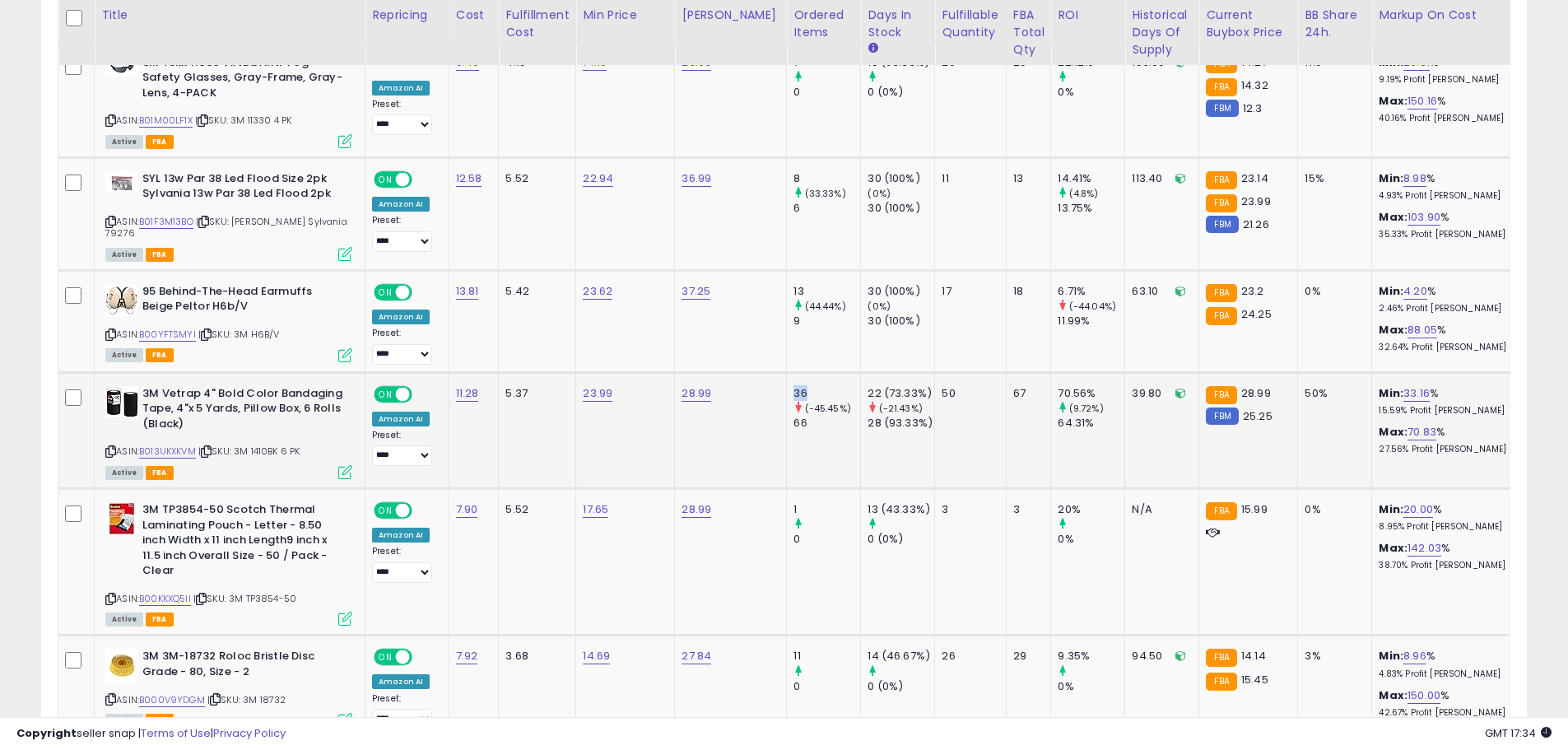
drag, startPoint x: 774, startPoint y: 378, endPoint x: 808, endPoint y: 380, distance: 34.1
click at [808, 380] on td "36 (-45.45%) 66" at bounding box center [824, 430] width 74 height 116
click at [808, 387] on div "36" at bounding box center [827, 393] width 67 height 15
drag, startPoint x: 808, startPoint y: 380, endPoint x: 781, endPoint y: 379, distance: 27.0
click at [793, 387] on div "36" at bounding box center [827, 393] width 67 height 15
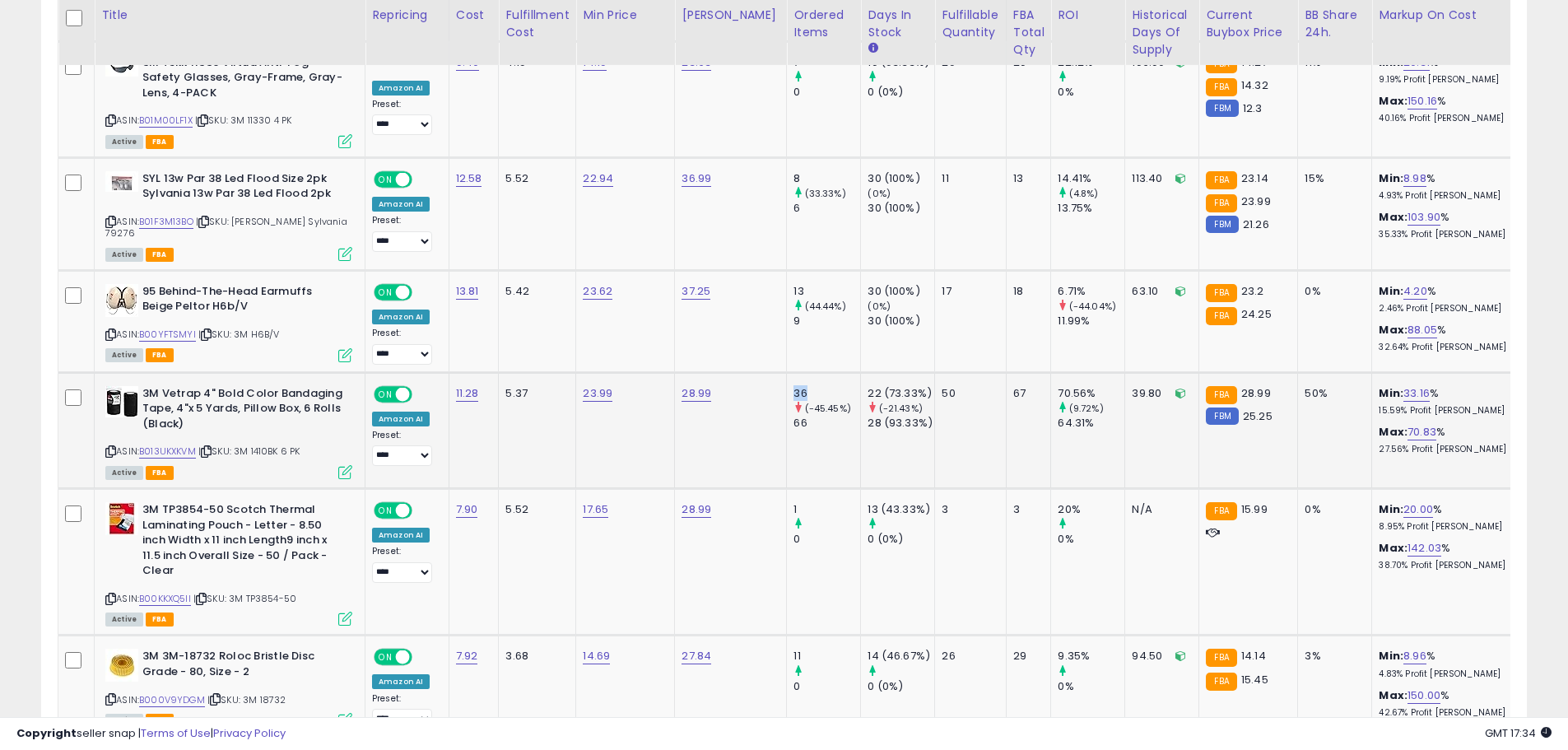
click at [793, 387] on div "36" at bounding box center [827, 393] width 67 height 15
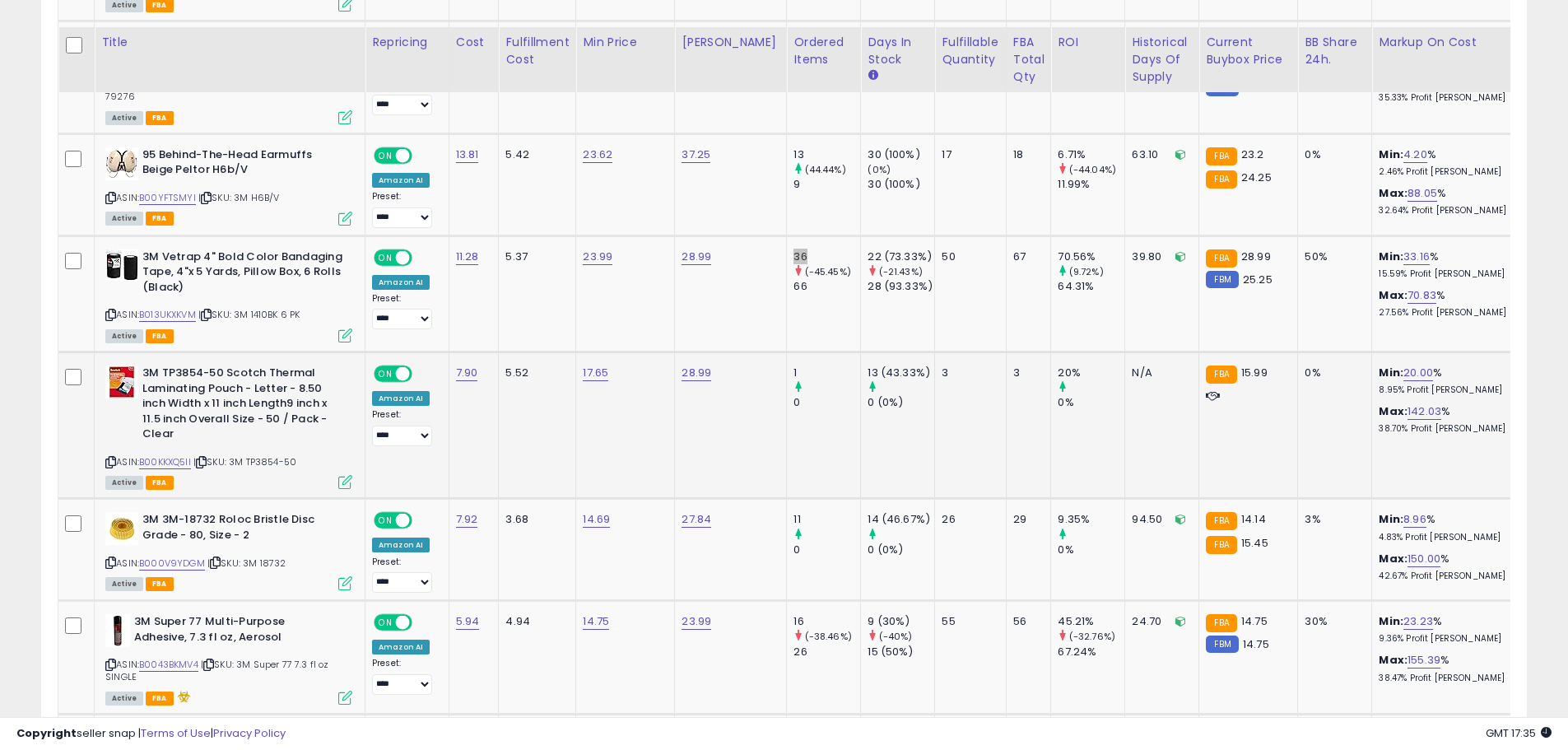
scroll to position [2890, 0]
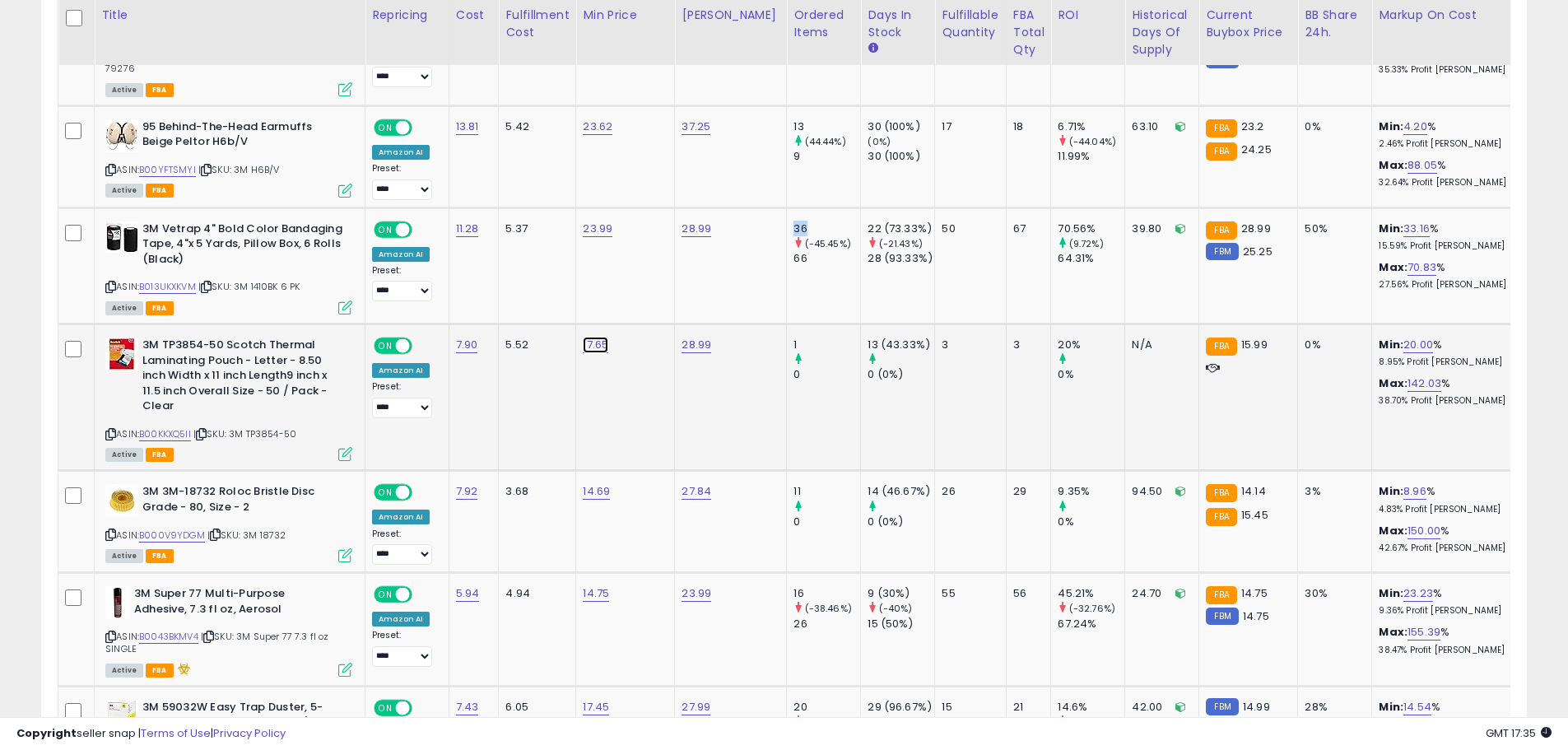
click at [587, 337] on link "17.65" at bounding box center [596, 345] width 26 height 16
drag, startPoint x: 524, startPoint y: 302, endPoint x: 442, endPoint y: 285, distance: 83.7
type input "*****"
click button "submit" at bounding box center [637, 292] width 28 height 25
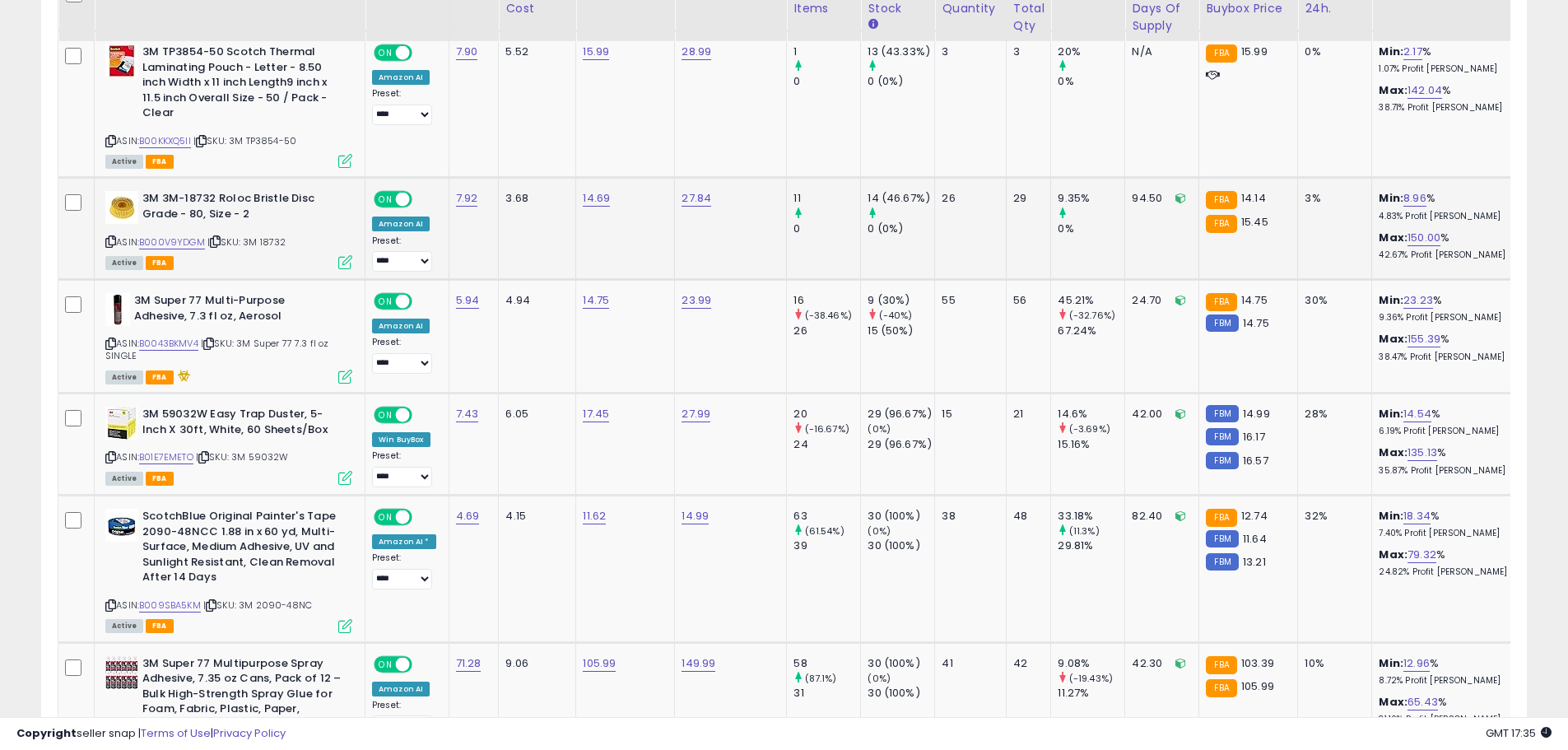
scroll to position [3219, 0]
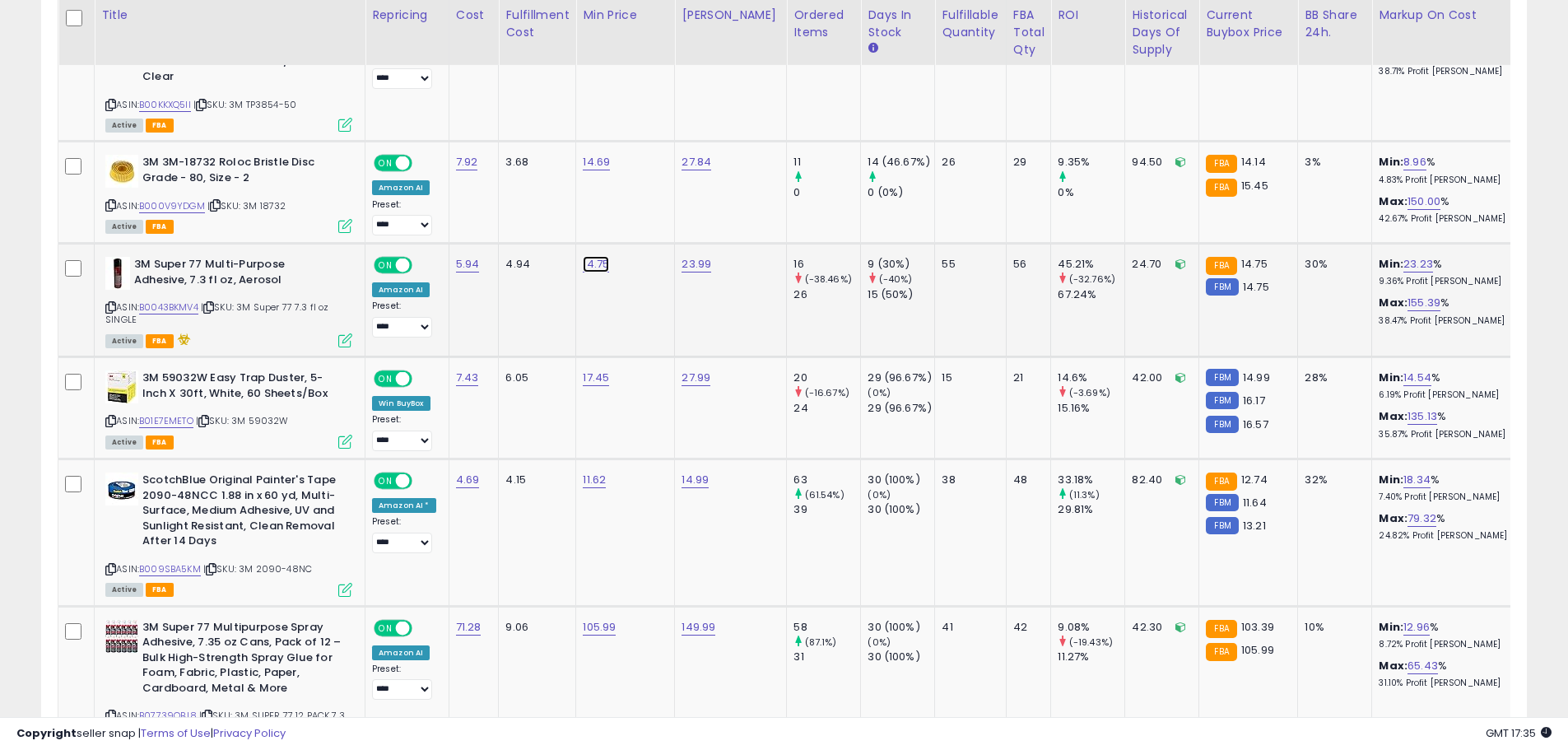
click at [590, 256] on link "14.75" at bounding box center [596, 263] width 27 height 16
click at [511, 210] on input "*****" at bounding box center [544, 213] width 146 height 28
type input "*****"
click button "submit" at bounding box center [637, 211] width 28 height 25
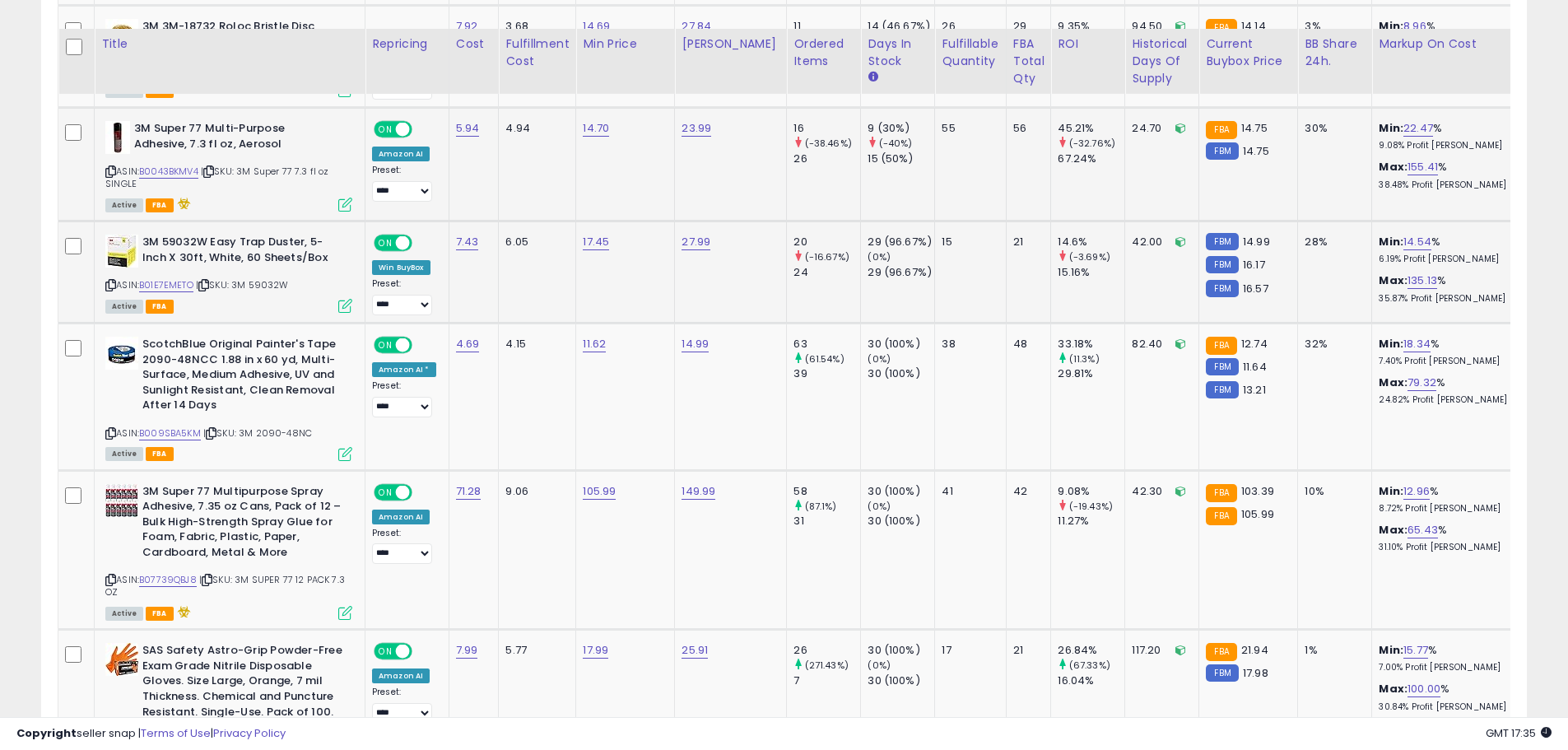
scroll to position [3384, 0]
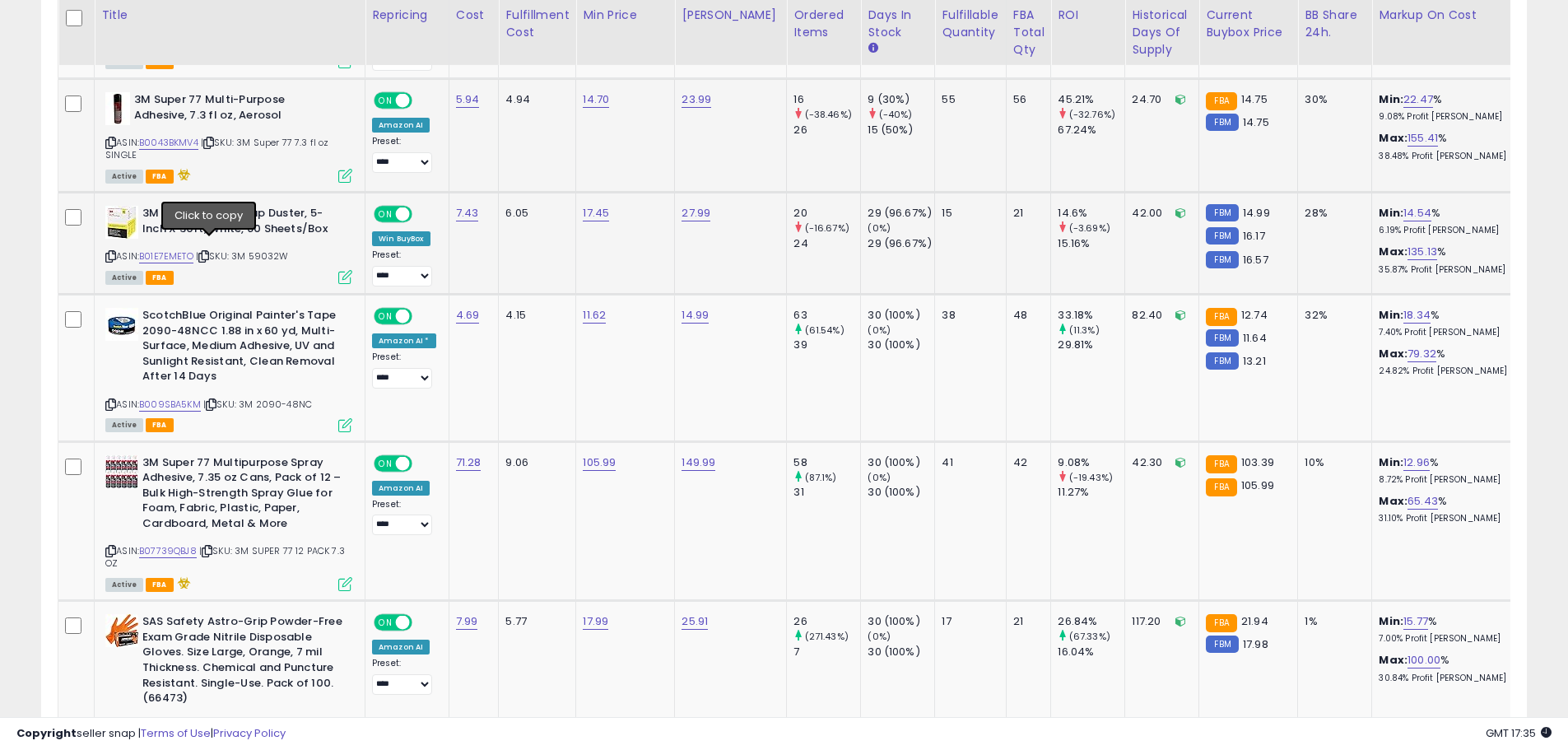
click at [204, 252] on icon at bounding box center [203, 257] width 11 height 9
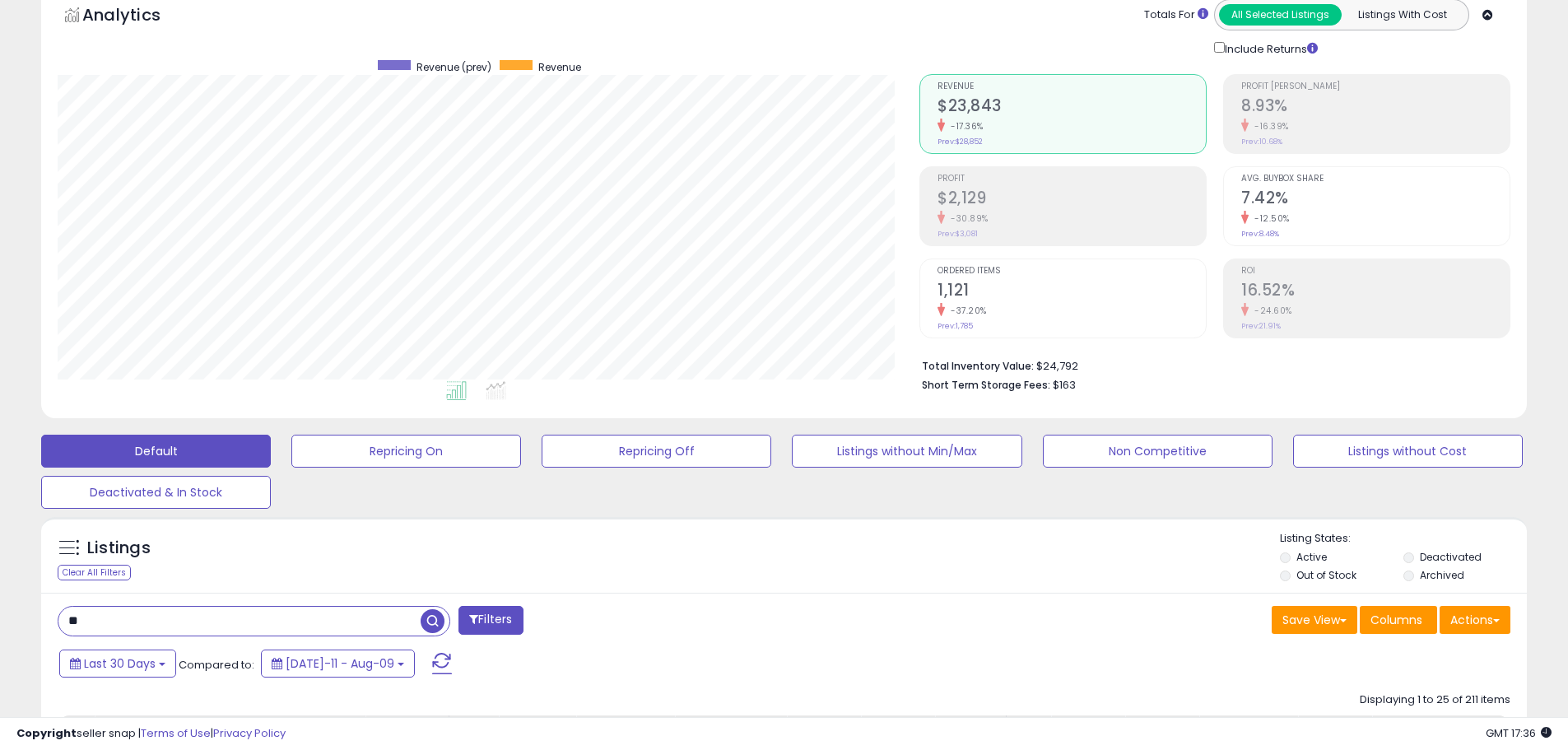
scroll to position [496, 0]
